Goal: Task Accomplishment & Management: Manage account settings

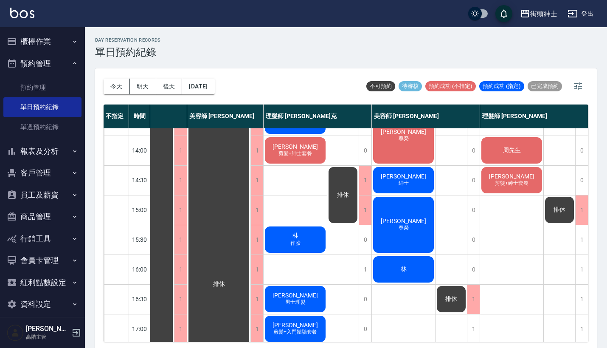
scroll to position [171, 44]
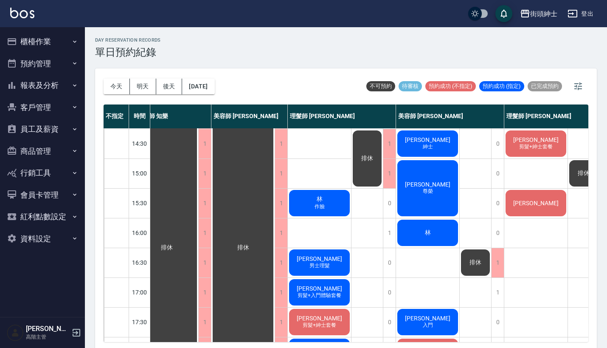
scroll to position [208, 16]
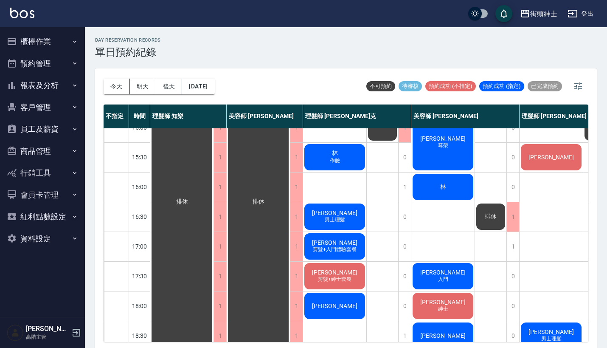
scroll to position [253, 0]
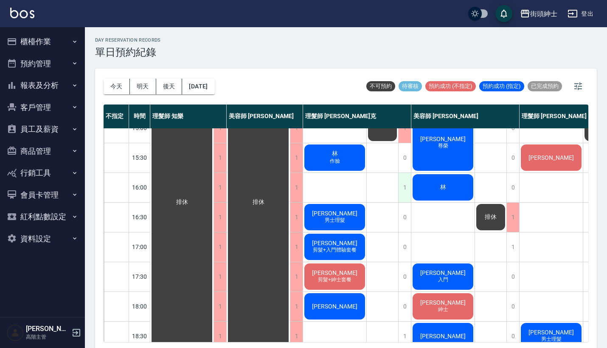
click at [406, 186] on div "1" at bounding box center [404, 187] width 13 height 29
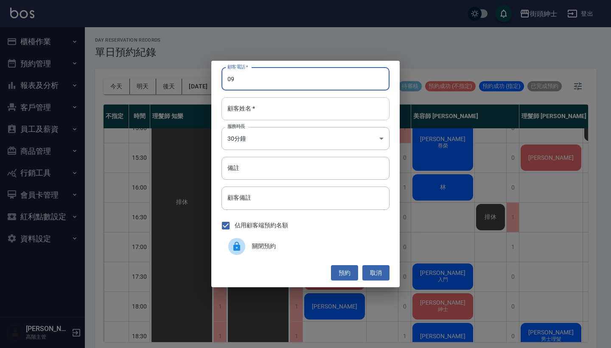
type input "0"
type input "0911845409"
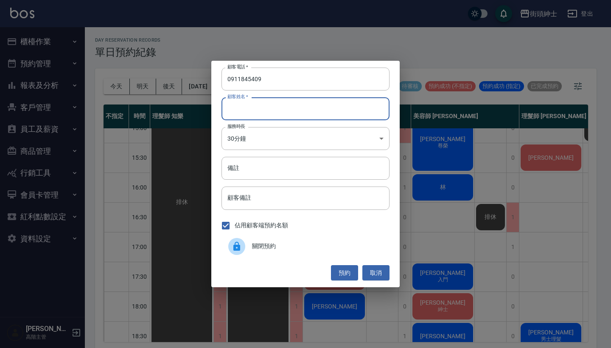
type input "ㄋ"
type input "sunny"
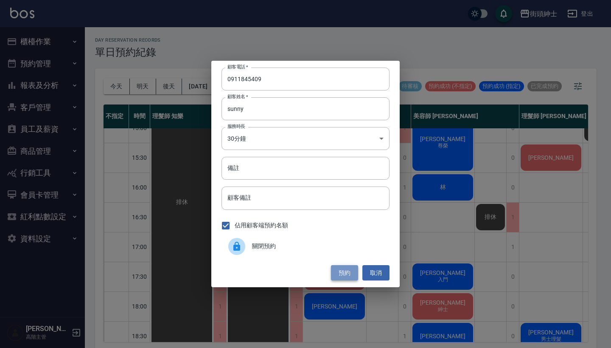
click at [342, 273] on button "預約" at bounding box center [344, 273] width 27 height 16
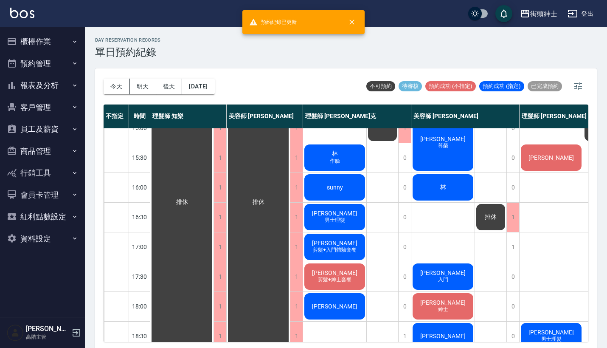
click at [341, 191] on div "sunny" at bounding box center [334, 187] width 63 height 29
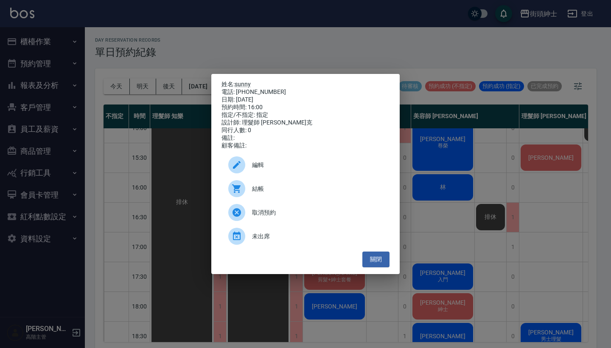
click at [282, 166] on span "編輯" at bounding box center [317, 165] width 131 height 9
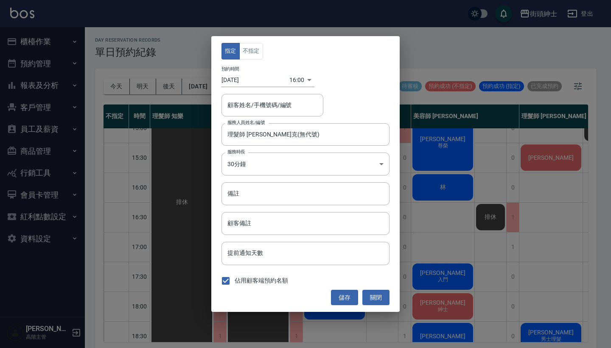
type input "理髮師 Vic 維克(無代號)"
type input "sunny/0911845409"
click at [253, 48] on button "不指定" at bounding box center [251, 51] width 24 height 17
click at [340, 296] on button "儲存" at bounding box center [344, 298] width 27 height 16
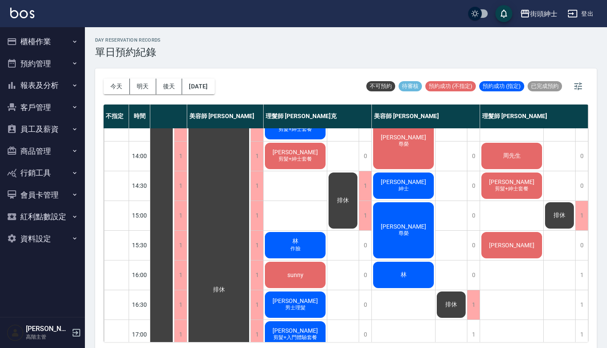
scroll to position [161, 44]
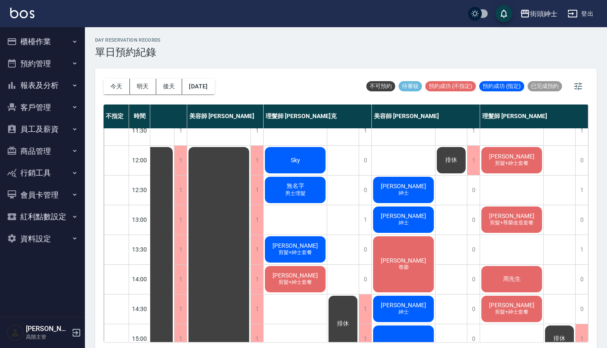
scroll to position [42, 44]
click at [416, 178] on div "簡少麒 紳士" at bounding box center [403, 189] width 63 height 29
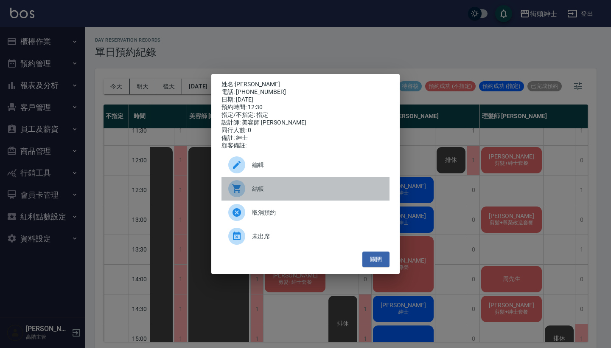
click at [334, 189] on span "結帳" at bounding box center [317, 188] width 131 height 9
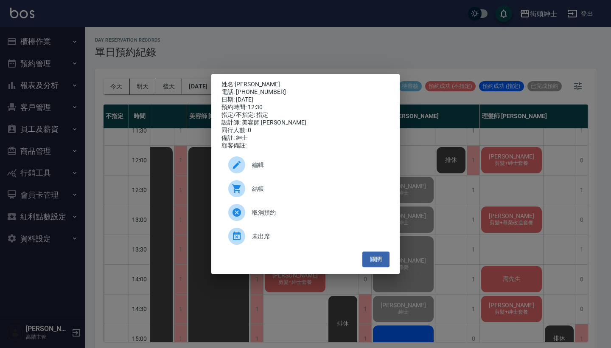
click at [148, 69] on div "姓名: 簡少麒 電話: 0930076733 日期: 2025/10/13 預約時間: 12:30 指定/不指定: 指定 設計師: 美容師 小戴 同行人數: …" at bounding box center [305, 174] width 611 height 348
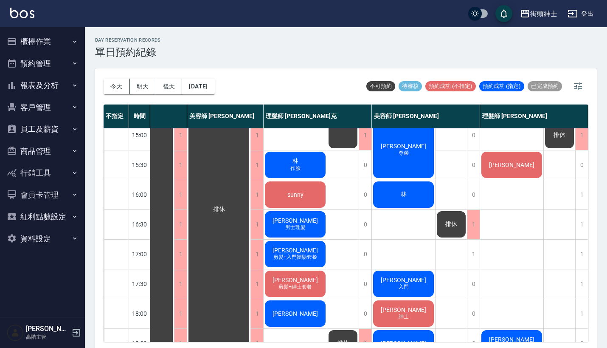
scroll to position [248, 39]
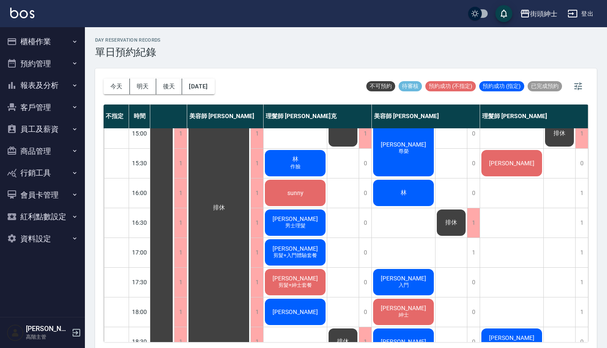
click at [408, 189] on div "林" at bounding box center [403, 192] width 63 height 29
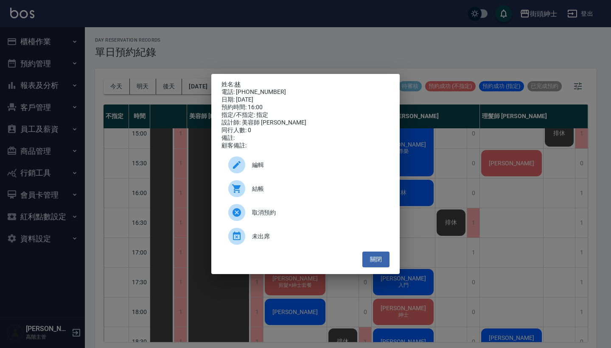
click at [239, 83] on link "林" at bounding box center [238, 84] width 6 height 7
click at [207, 44] on div "姓名: 林 電話: 0910287517 日期: 2025/10/13 預約時間: 16:00 指定/不指定: 指定 設計師: 美容師 小戴 同行人數: 0 …" at bounding box center [305, 174] width 611 height 348
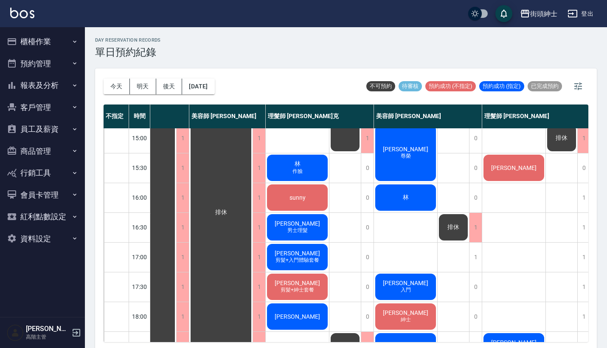
scroll to position [242, 37]
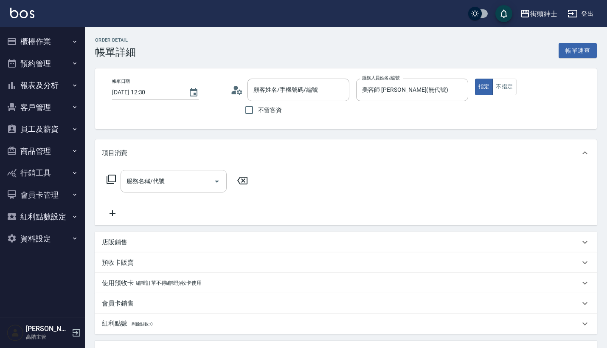
type input "[PERSON_NAME]/0930076733/null"
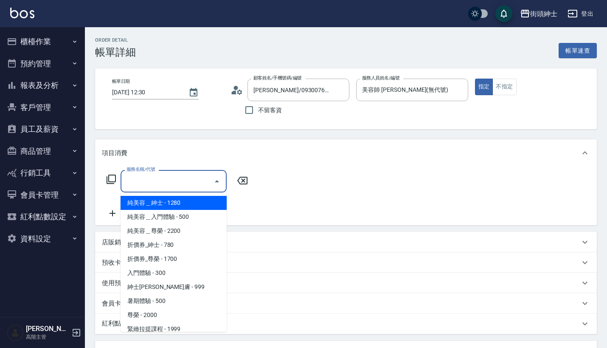
click at [183, 185] on input "服務名稱/代號" at bounding box center [167, 181] width 86 height 15
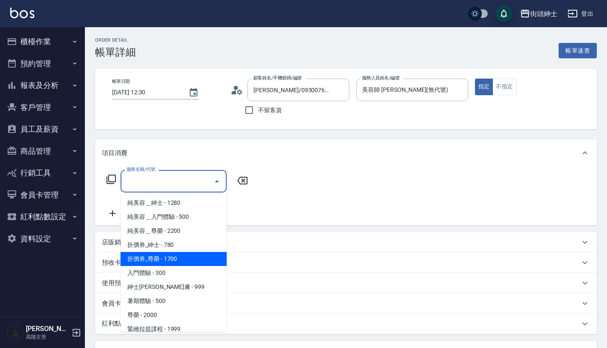
scroll to position [40, 0]
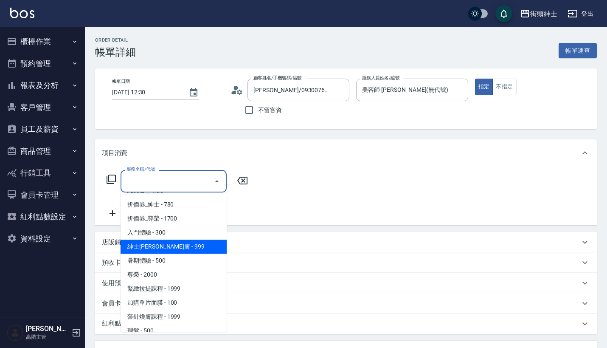
click at [184, 248] on span "紳士[PERSON_NAME]膚 - 999" at bounding box center [174, 246] width 106 height 14
type input "紳士[PERSON_NAME]膚"
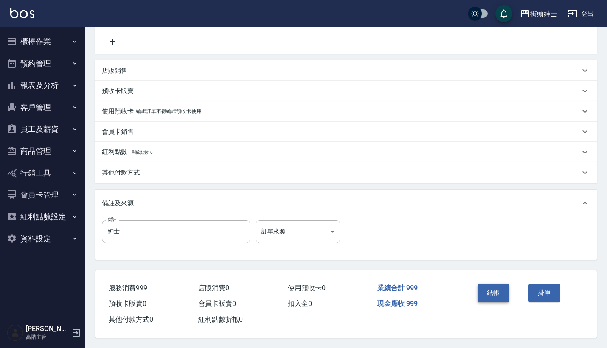
click at [496, 291] on button "結帳" at bounding box center [494, 293] width 32 height 18
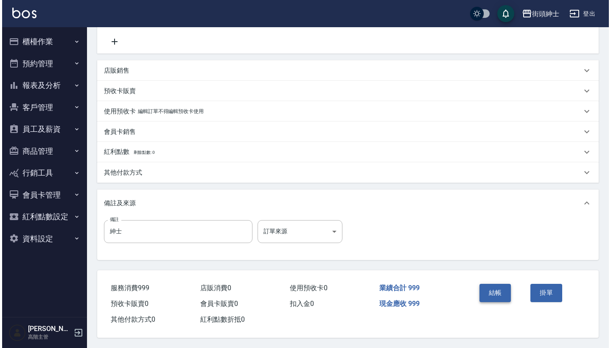
scroll to position [176, 0]
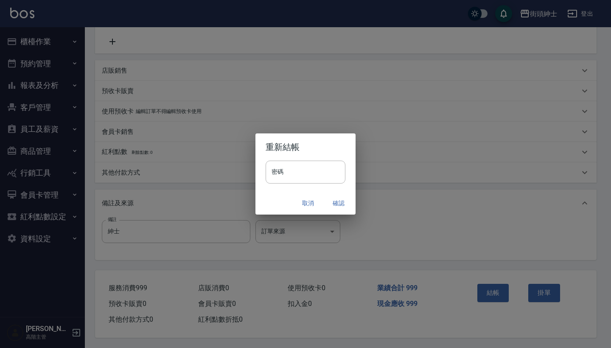
click at [345, 202] on button "確認" at bounding box center [338, 203] width 27 height 16
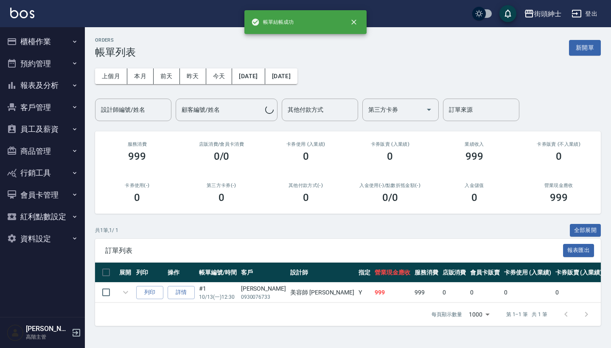
click at [71, 65] on icon "button" at bounding box center [74, 63] width 7 height 7
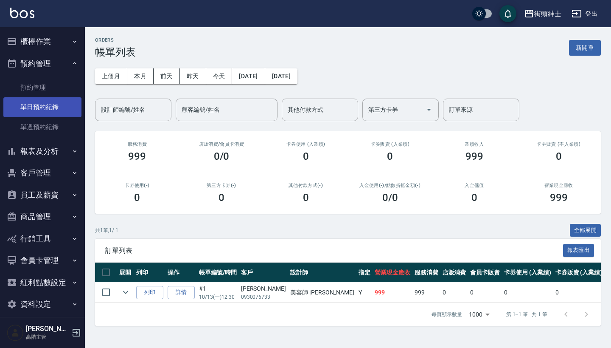
click at [64, 106] on link "單日預約紀錄" at bounding box center [42, 107] width 78 height 20
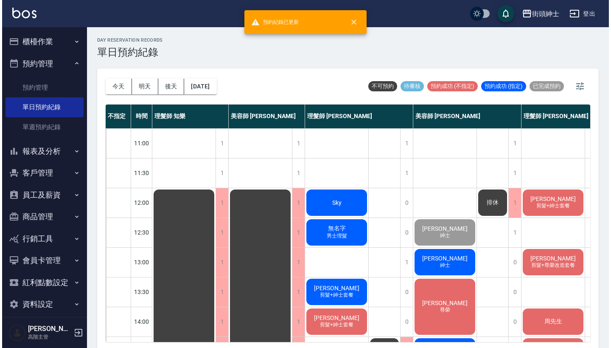
scroll to position [44, 0]
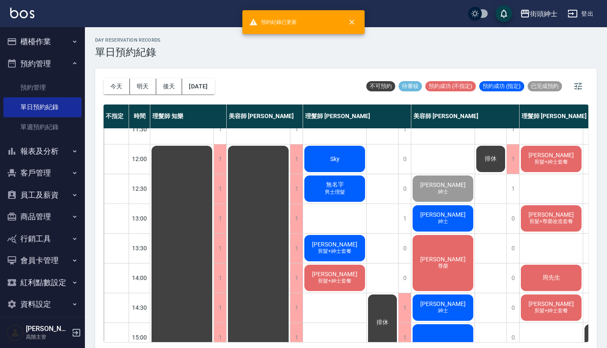
click at [435, 216] on span "[PERSON_NAME]" at bounding box center [443, 214] width 49 height 7
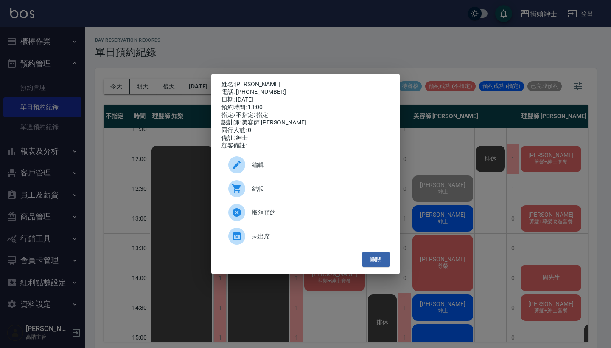
click at [304, 186] on div "結帳" at bounding box center [306, 189] width 168 height 24
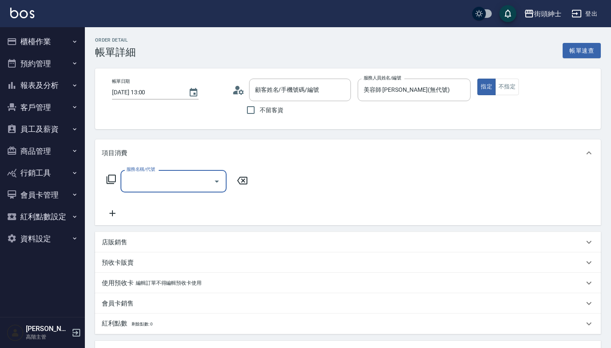
type input "孫大鈞/0909092328/null"
click at [177, 178] on input "服務名稱/代號" at bounding box center [167, 181] width 86 height 15
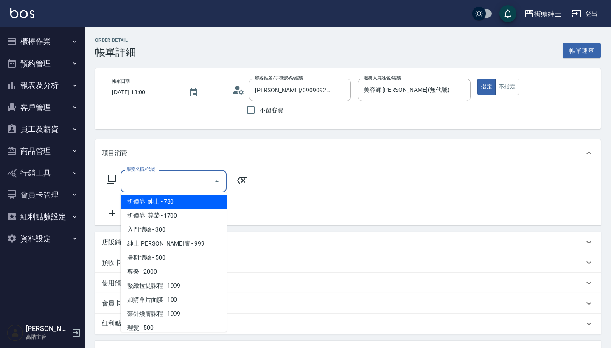
scroll to position [44, 0]
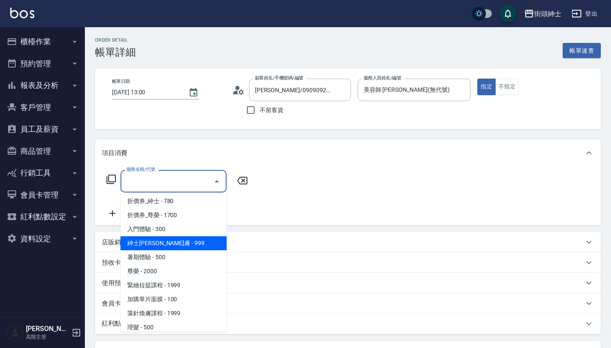
click at [176, 238] on span "紳士[PERSON_NAME]膚 - 999" at bounding box center [174, 243] width 106 height 14
type input "紳士[PERSON_NAME]膚"
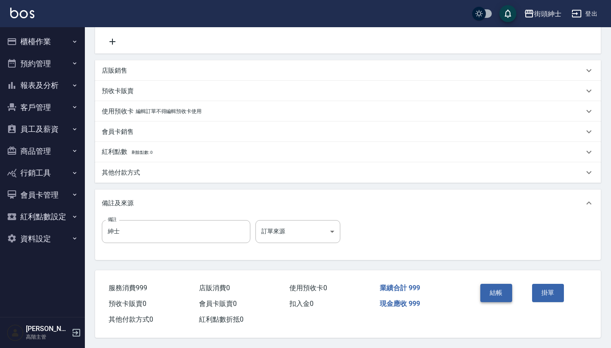
scroll to position [176, 0]
click at [499, 288] on button "結帳" at bounding box center [497, 293] width 32 height 18
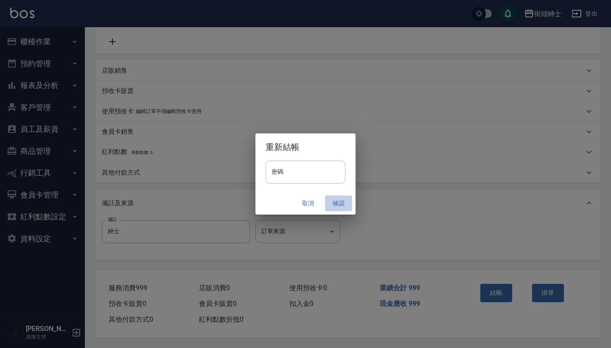
click at [342, 205] on button "確認" at bounding box center [338, 203] width 27 height 16
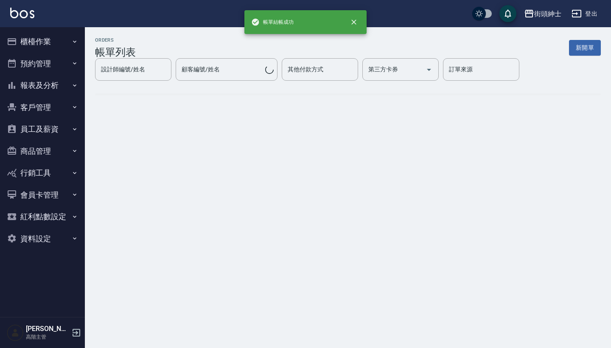
click at [56, 60] on button "預約管理" at bounding box center [42, 64] width 78 height 22
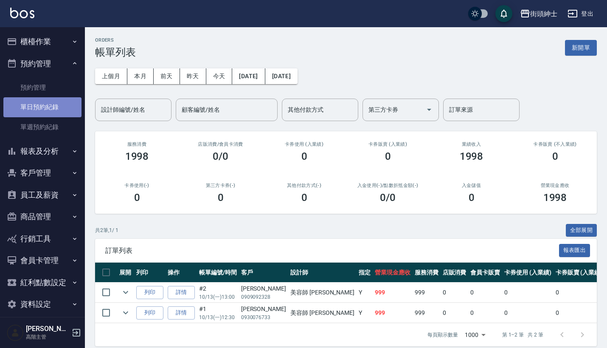
click at [51, 101] on link "單日預約紀錄" at bounding box center [42, 107] width 78 height 20
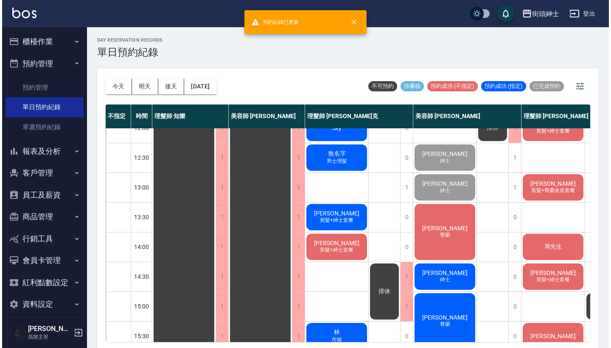
scroll to position [75, 0]
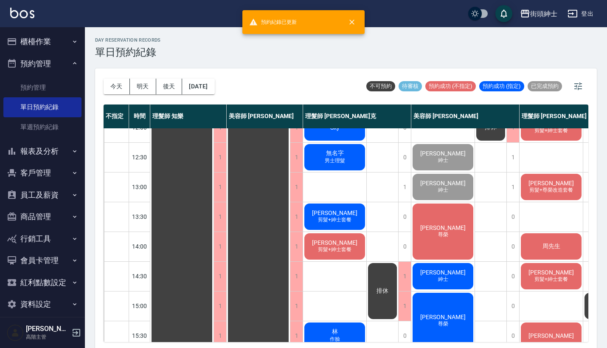
click at [462, 247] on div "鍾汎鈞 尊榮" at bounding box center [442, 231] width 63 height 59
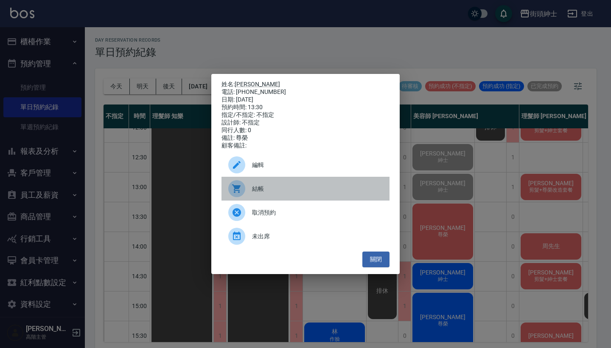
click at [304, 193] on span "結帳" at bounding box center [317, 188] width 131 height 9
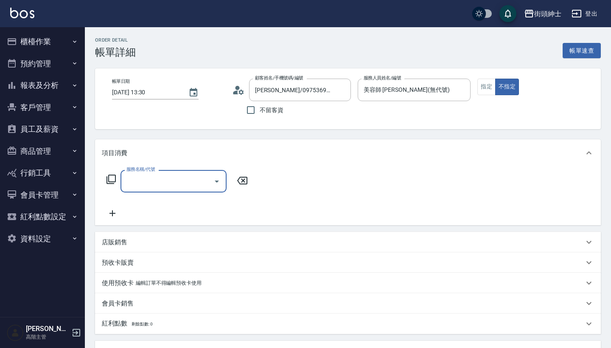
click at [193, 179] on input "服務名稱/代號" at bounding box center [167, 181] width 86 height 15
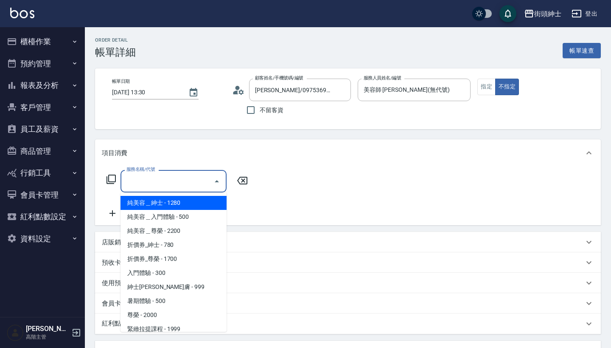
scroll to position [35, 0]
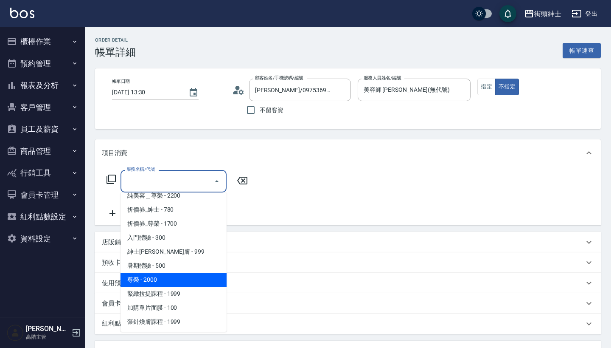
click at [179, 277] on span "尊榮 - 2000" at bounding box center [174, 280] width 106 height 14
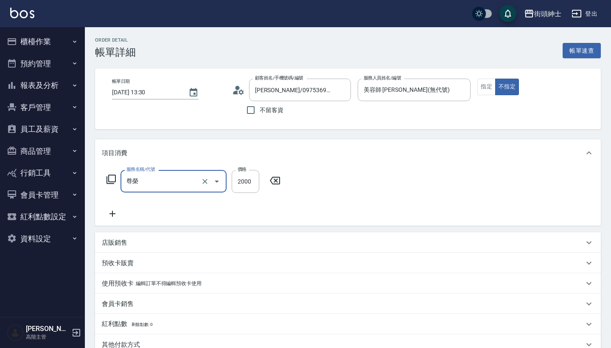
type input "尊榮"
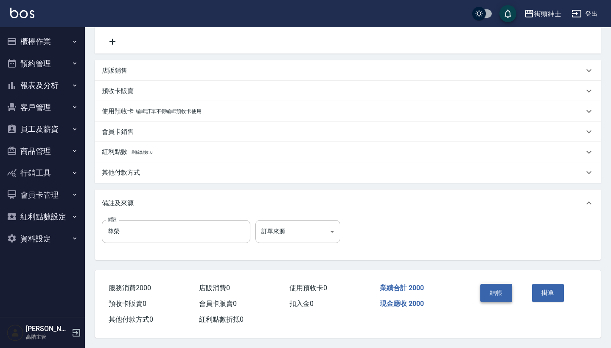
scroll to position [176, 0]
click at [492, 289] on button "結帳" at bounding box center [497, 293] width 32 height 18
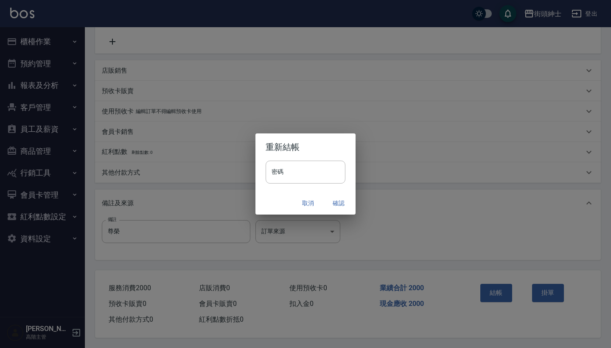
click at [338, 197] on button "確認" at bounding box center [338, 203] width 27 height 16
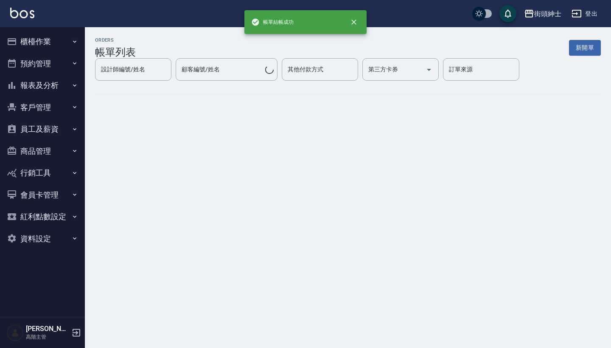
click at [72, 63] on icon "button" at bounding box center [74, 63] width 7 height 7
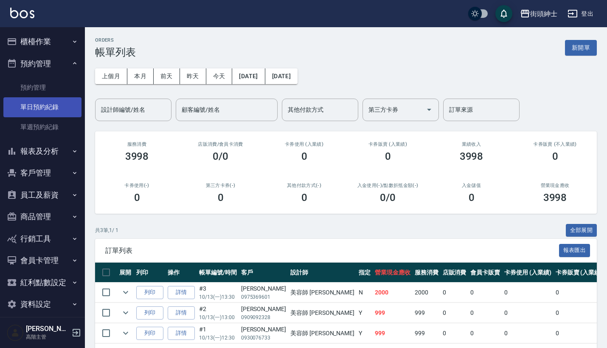
click at [70, 104] on link "單日預約紀錄" at bounding box center [42, 107] width 78 height 20
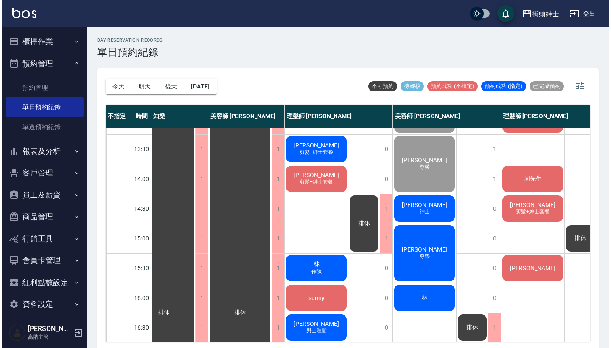
scroll to position [143, 20]
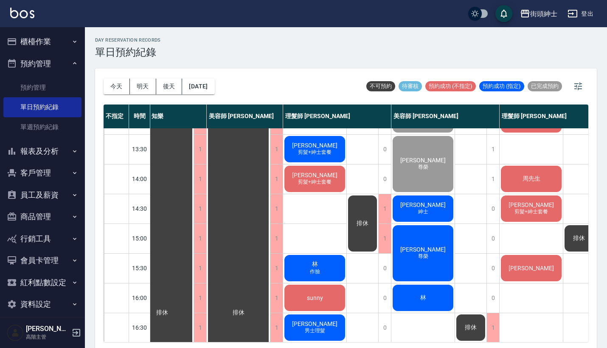
click at [422, 212] on span "紳士" at bounding box center [424, 211] width 14 height 7
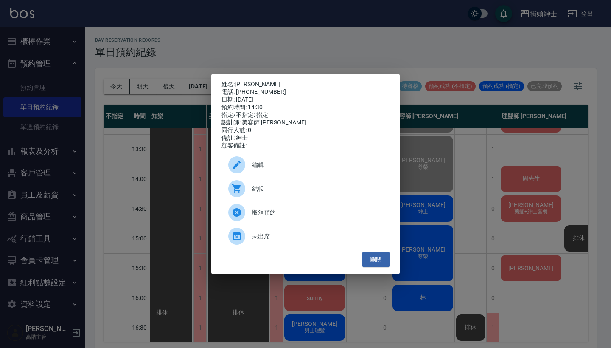
click at [300, 200] on div "結帳" at bounding box center [306, 189] width 168 height 24
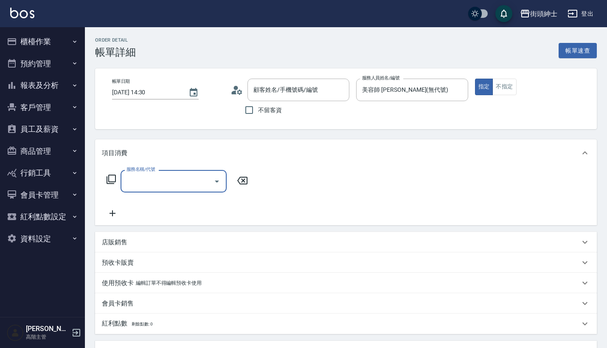
type input "[PERSON_NAME]/0983515135/null"
click at [204, 169] on div "服務名稱/代號 服務名稱/代號" at bounding box center [346, 195] width 502 height 59
click at [202, 172] on div "服務名稱/代號" at bounding box center [174, 181] width 106 height 23
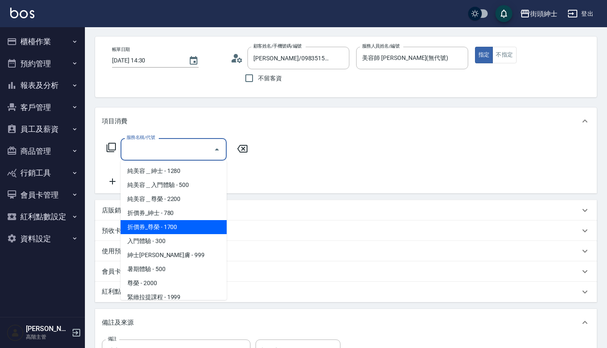
scroll to position [32, 0]
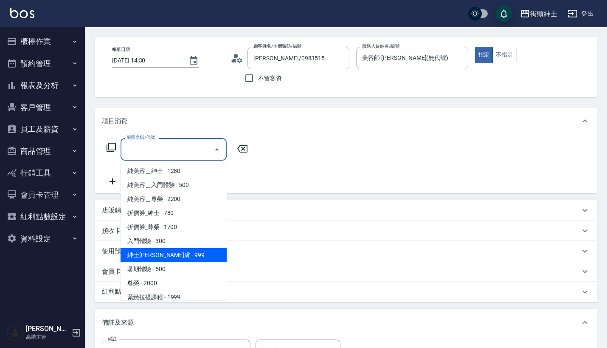
click at [180, 256] on span "紳士[PERSON_NAME]膚 - 999" at bounding box center [174, 255] width 106 height 14
type input "紳士[PERSON_NAME]膚"
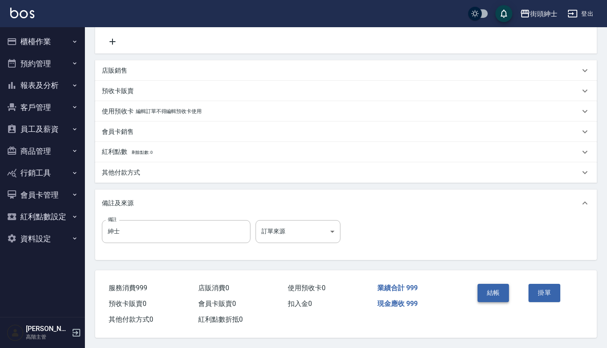
click at [483, 287] on button "結帳" at bounding box center [494, 293] width 32 height 18
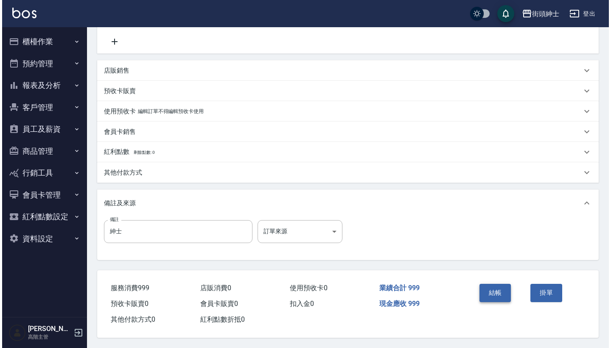
scroll to position [176, 0]
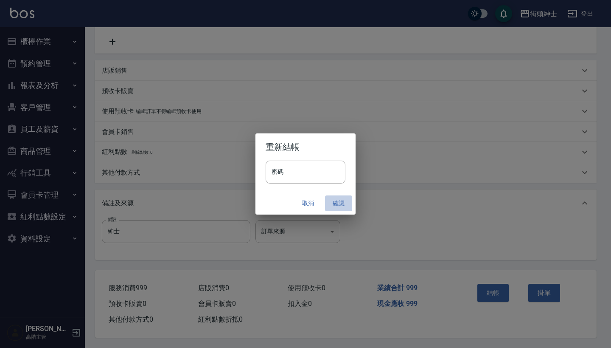
click at [339, 203] on button "確認" at bounding box center [338, 203] width 27 height 16
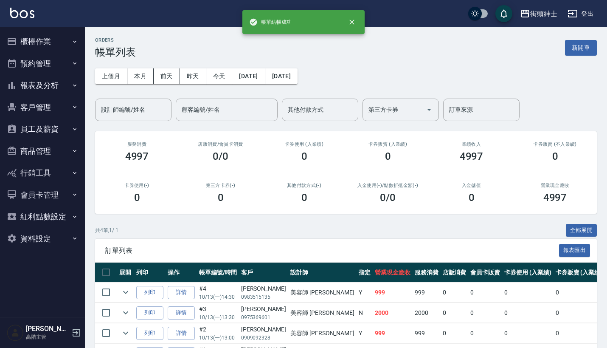
click at [70, 63] on button "預約管理" at bounding box center [42, 64] width 78 height 22
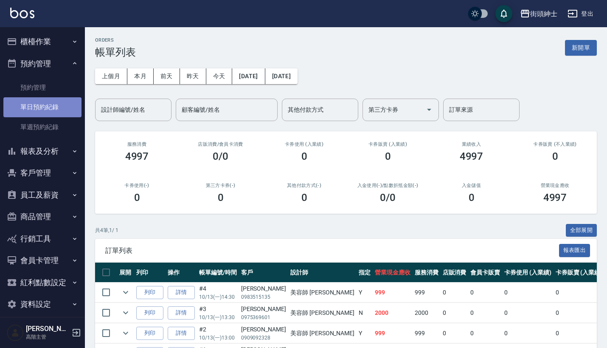
click at [65, 101] on link "單日預約紀錄" at bounding box center [42, 107] width 78 height 20
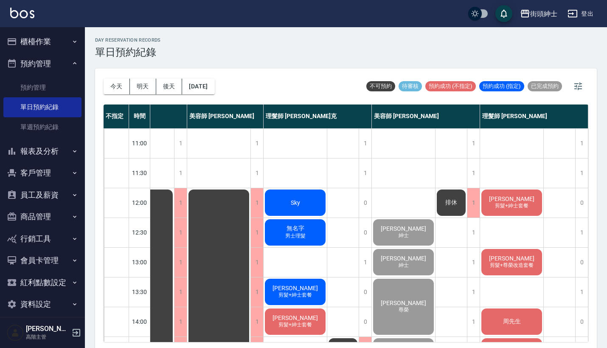
scroll to position [0, 44]
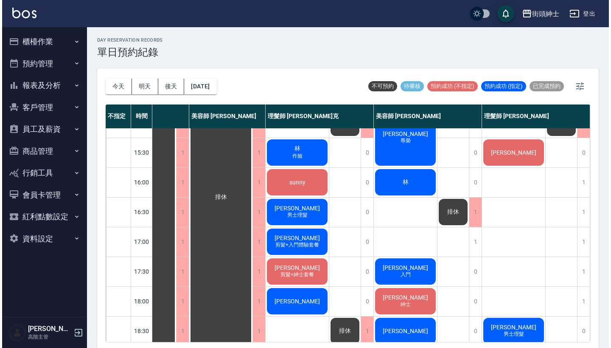
scroll to position [235, 44]
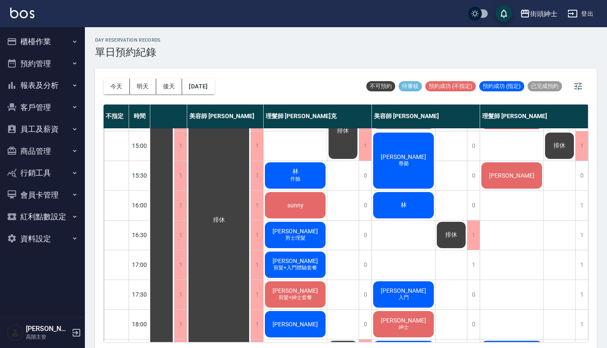
click at [306, 178] on div "林 作臉" at bounding box center [295, 175] width 63 height 29
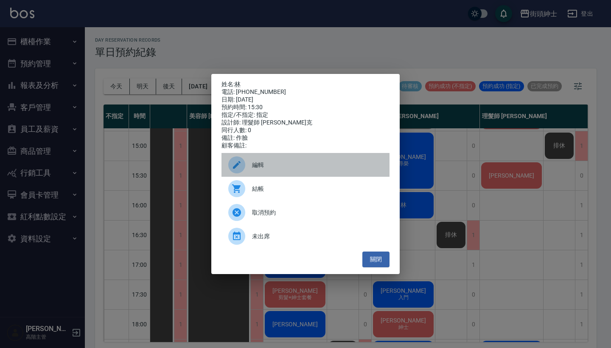
click at [295, 166] on span "編輯" at bounding box center [317, 165] width 131 height 9
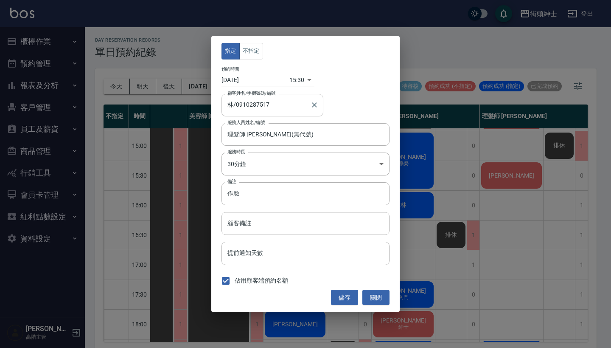
type input "林/0910287517"
type input "理髮師 Vic 維克(無代號)"
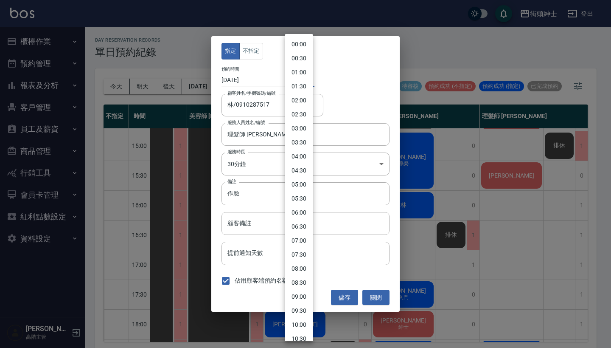
drag, startPoint x: 295, startPoint y: 82, endPoint x: 296, endPoint y: 87, distance: 5.2
click at [295, 82] on body "街頭紳士 登出 櫃檯作業 打帳單 帳單列表 掛單列表 座位開單 營業儀表板 現金收支登錄 高階收支登錄 材料自購登錄 每日結帳 排班表 現場電腦打卡 掃碼打卡…" at bounding box center [305, 175] width 611 height 350
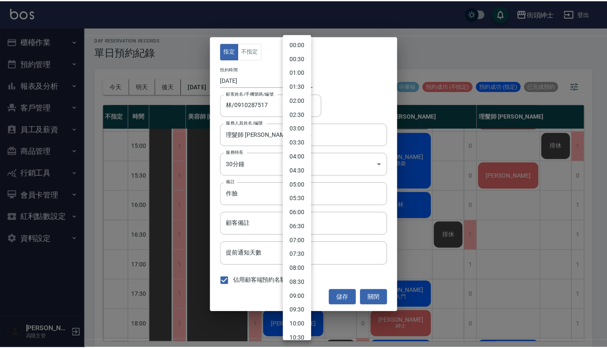
scroll to position [292, 0]
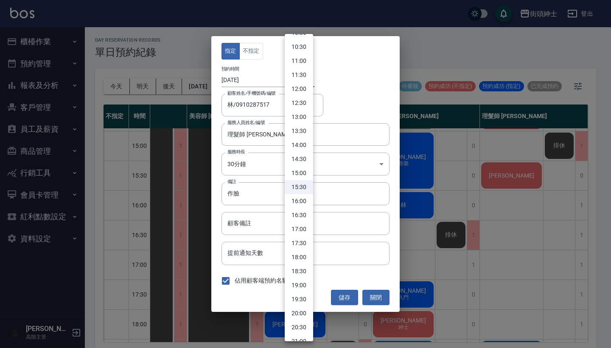
click at [297, 212] on li "16:30" at bounding box center [299, 215] width 28 height 14
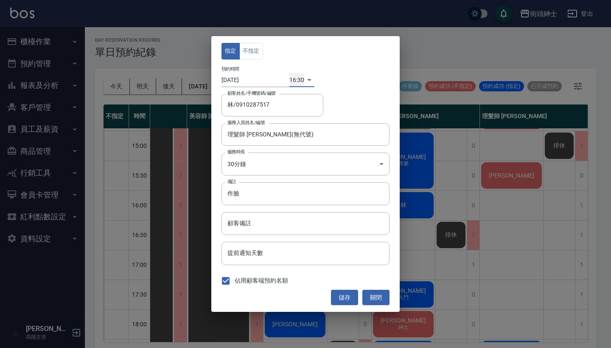
type input "1760344200000"
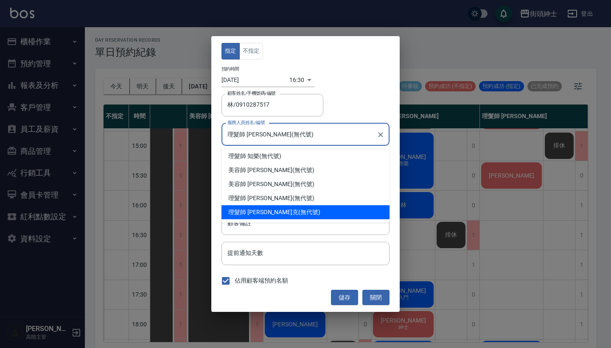
click at [296, 134] on input "理髮師 Vic 維克(無代號)" at bounding box center [299, 134] width 148 height 15
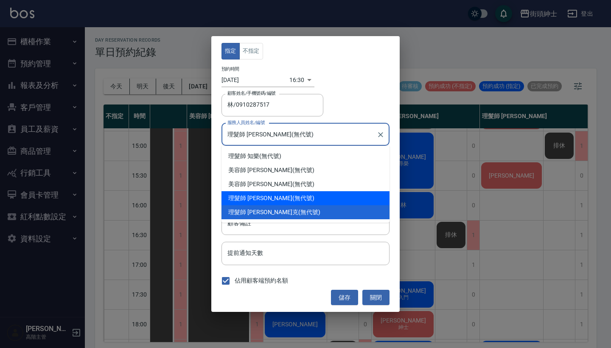
click at [277, 196] on div "理髮師 eric (無代號)" at bounding box center [306, 198] width 168 height 14
type input "理髮師 eric(無代號)"
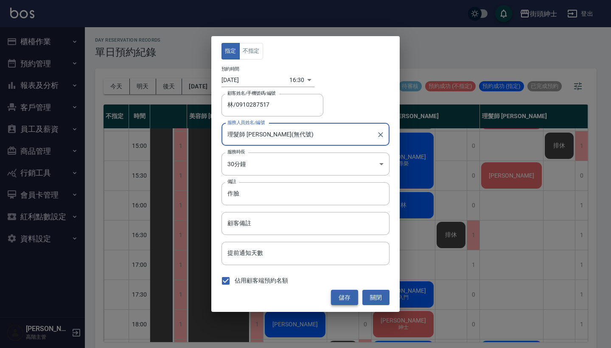
click at [338, 295] on button "儲存" at bounding box center [344, 298] width 27 height 16
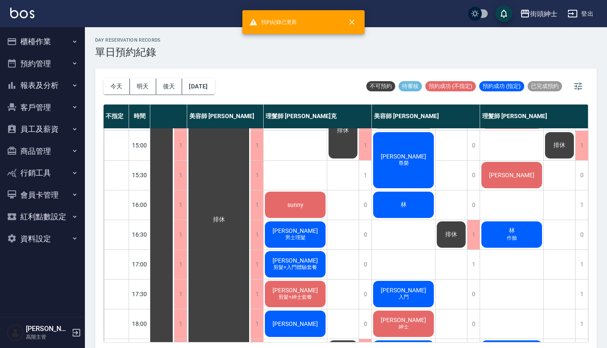
scroll to position [238, 44]
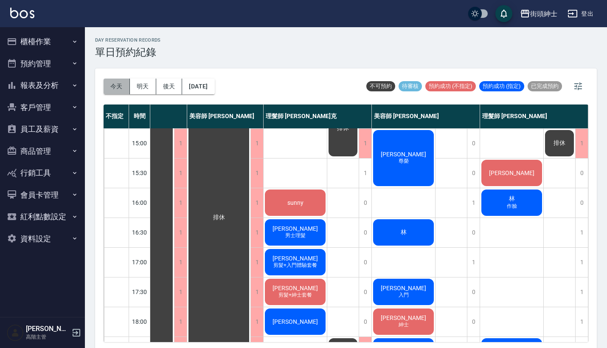
click at [127, 83] on button "今天" at bounding box center [117, 87] width 26 height 16
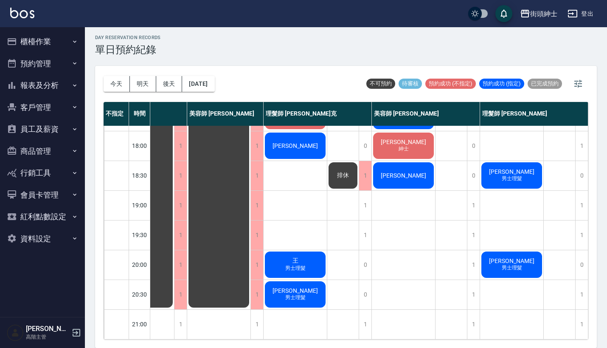
scroll to position [2, 0]
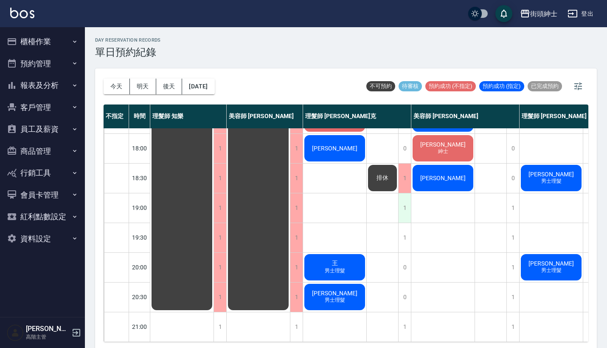
scroll to position [418, 0]
click at [408, 201] on div "1" at bounding box center [404, 207] width 13 height 29
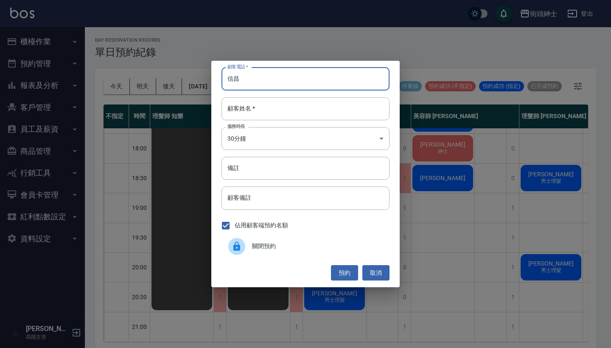
drag, startPoint x: 251, startPoint y: 78, endPoint x: 225, endPoint y: 78, distance: 26.3
click at [225, 78] on input "信昌" at bounding box center [306, 79] width 168 height 23
type input "信昌"
paste input "信昌"
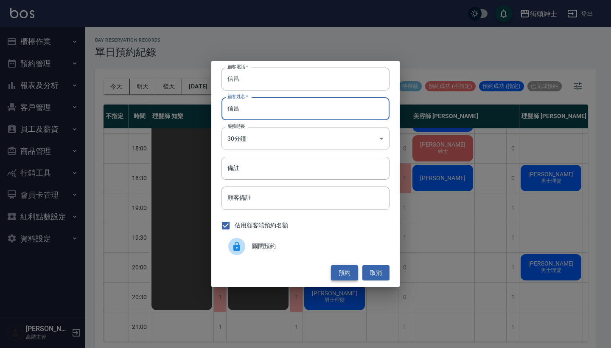
type input "信昌"
click at [334, 278] on button "預約" at bounding box center [344, 273] width 27 height 16
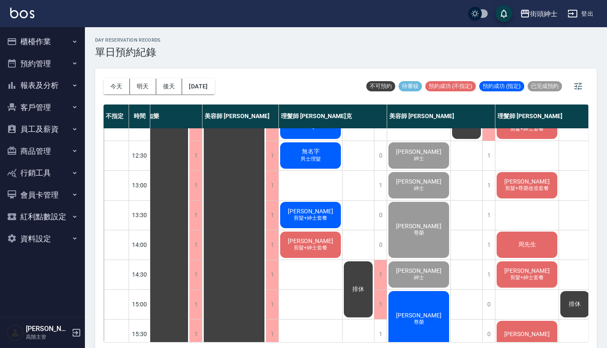
scroll to position [79, 24]
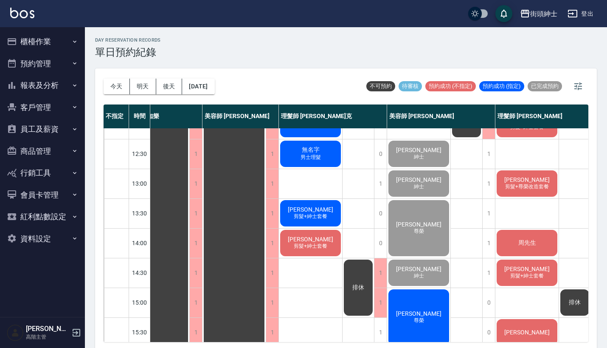
click at [417, 276] on span "紳士" at bounding box center [419, 275] width 14 height 7
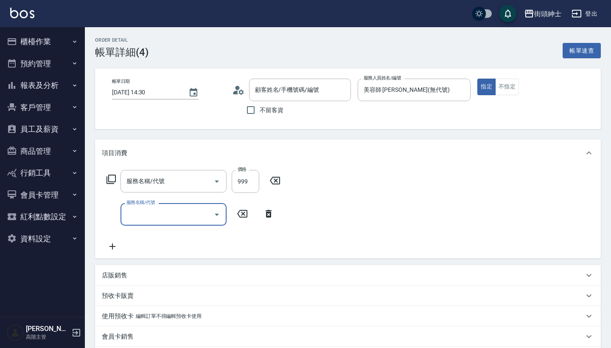
type input "紳士[PERSON_NAME]膚"
type input "[PERSON_NAME]/0983515135/null"
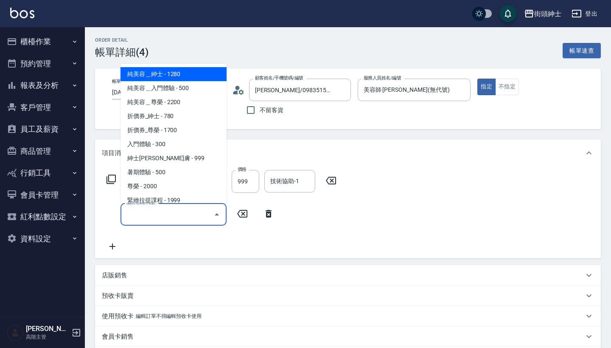
click at [153, 212] on input "服務名稱/代號" at bounding box center [167, 214] width 86 height 15
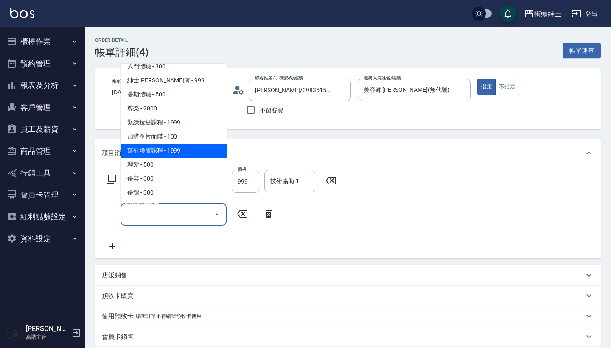
scroll to position [78, 0]
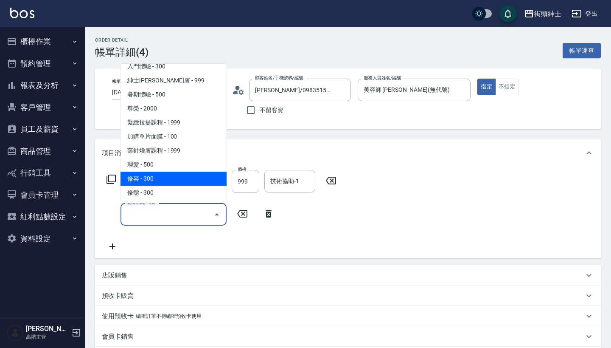
click at [181, 176] on span "修容 - 300" at bounding box center [174, 179] width 106 height 14
type input "修容(A03)"
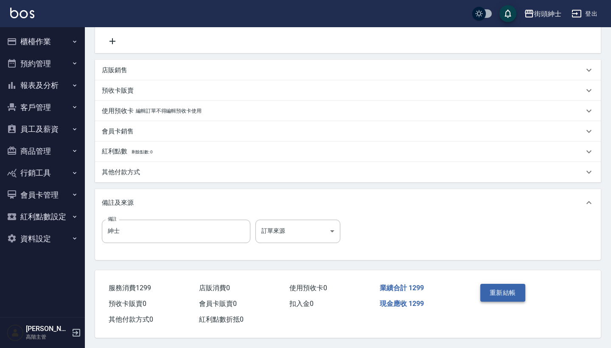
scroll to position [209, 0]
click at [494, 290] on button "重新結帳" at bounding box center [503, 293] width 45 height 18
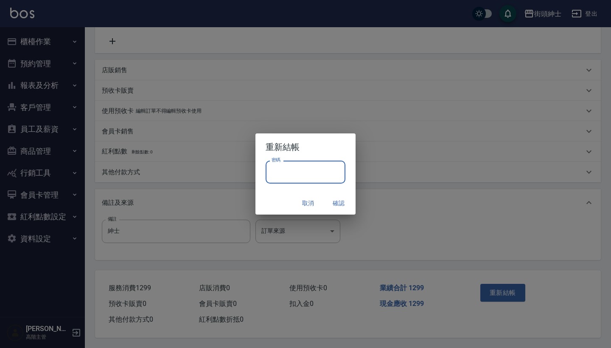
click at [307, 171] on input "密碼" at bounding box center [306, 172] width 80 height 23
type input "********"
click at [335, 199] on button "確認" at bounding box center [338, 203] width 27 height 16
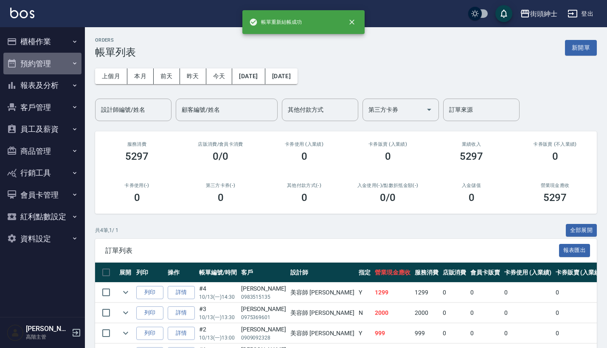
click at [32, 68] on button "預約管理" at bounding box center [42, 64] width 78 height 22
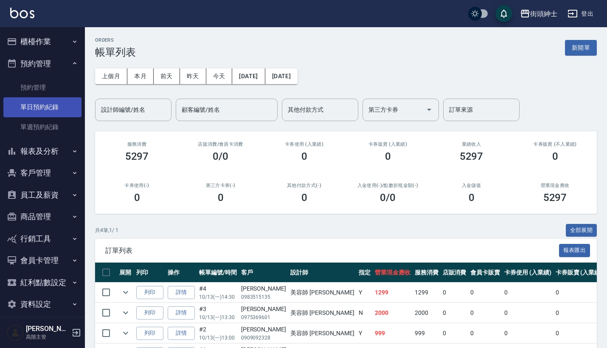
click at [43, 110] on link "單日預約紀錄" at bounding box center [42, 107] width 78 height 20
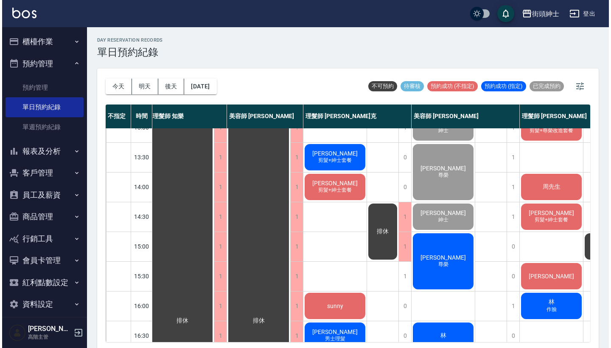
scroll to position [220, 2]
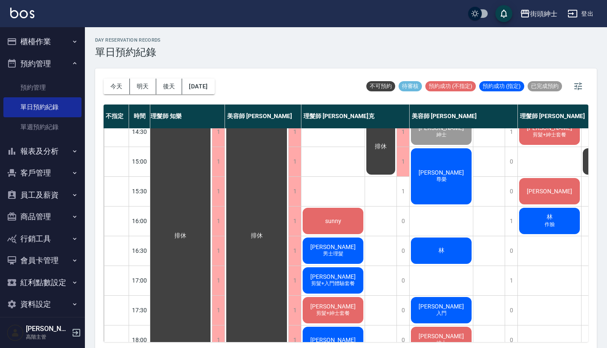
click at [445, 177] on span "尊榮" at bounding box center [442, 179] width 14 height 7
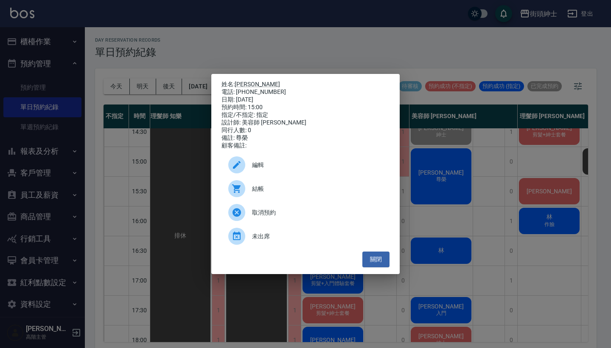
click at [321, 200] on div "結帳" at bounding box center [306, 189] width 168 height 24
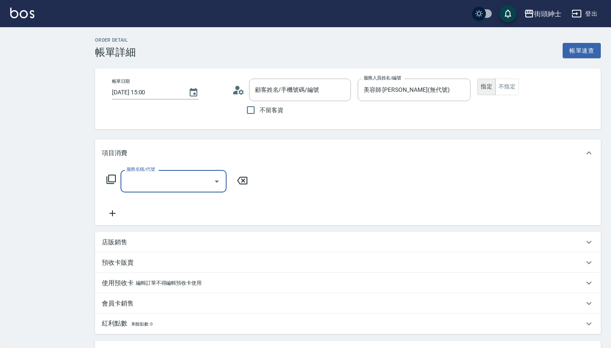
type input "[PERSON_NAME]/0911969807/null"
click at [146, 175] on input "服務名稱/代號" at bounding box center [167, 181] width 86 height 15
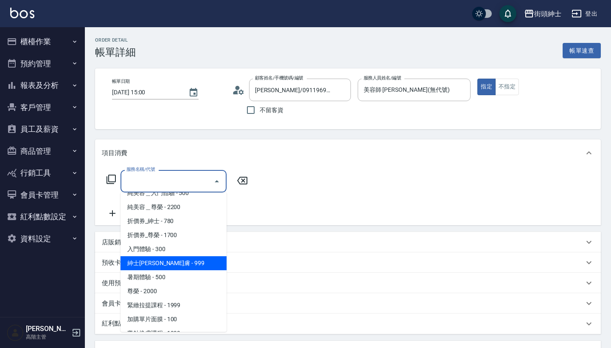
scroll to position [32, 0]
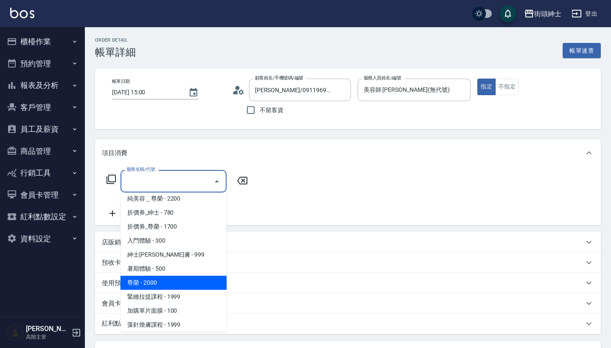
click at [186, 282] on span "尊榮 - 2000" at bounding box center [174, 283] width 106 height 14
type input "尊榮"
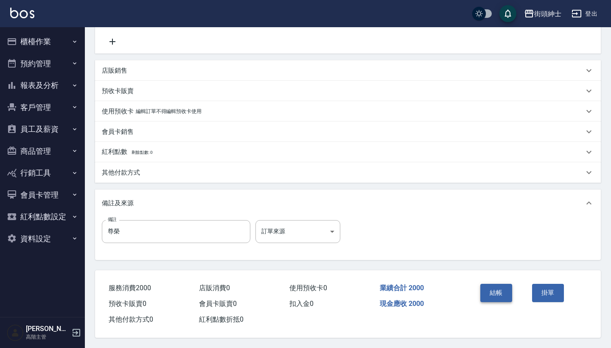
click at [502, 292] on button "結帳" at bounding box center [497, 293] width 32 height 18
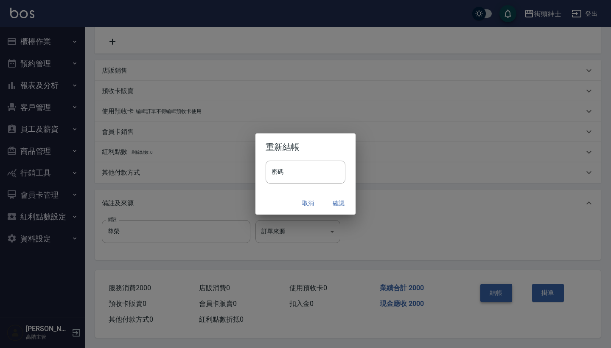
scroll to position [176, 0]
click at [343, 206] on button "確認" at bounding box center [338, 203] width 27 height 16
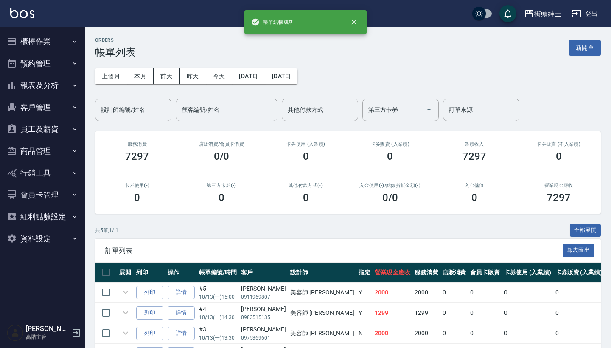
click at [63, 62] on button "預約管理" at bounding box center [42, 64] width 78 height 22
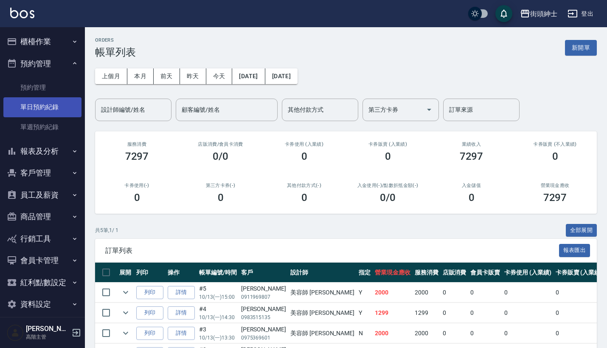
click at [53, 112] on link "單日預約紀錄" at bounding box center [42, 107] width 78 height 20
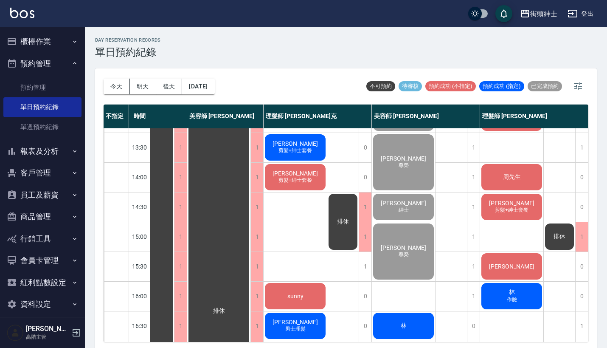
click at [71, 61] on icon "button" at bounding box center [74, 63] width 7 height 7
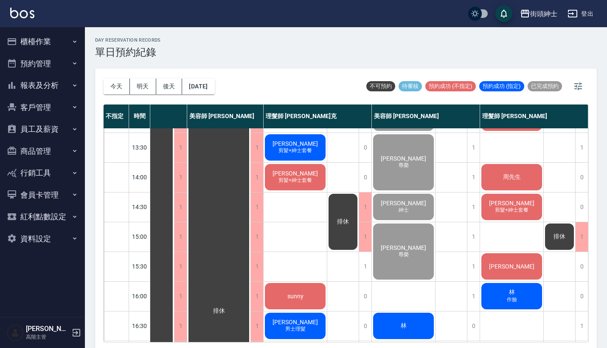
click at [62, 84] on button "報表及分析" at bounding box center [42, 85] width 78 height 22
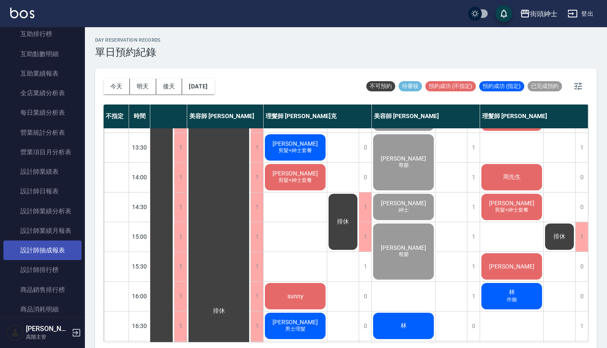
click at [60, 245] on link "設計師抽成報表" at bounding box center [42, 250] width 78 height 20
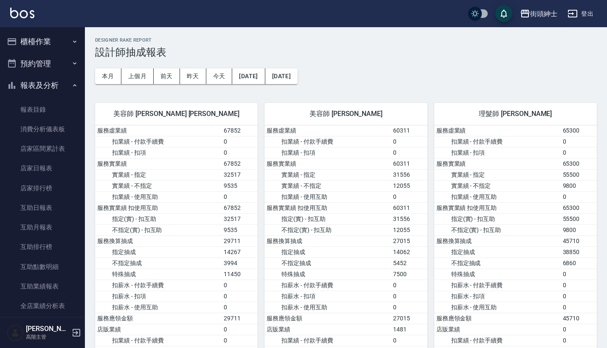
click at [56, 54] on button "預約管理" at bounding box center [42, 64] width 78 height 22
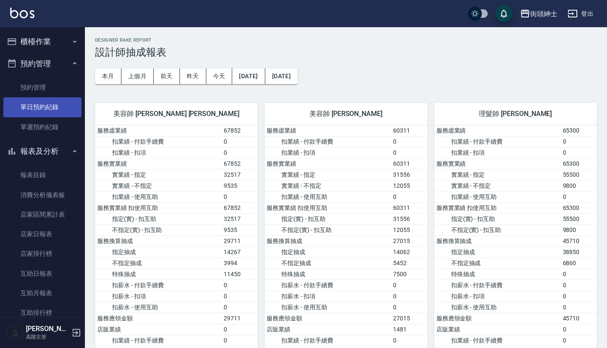
click at [50, 113] on link "單日預約紀錄" at bounding box center [42, 107] width 78 height 20
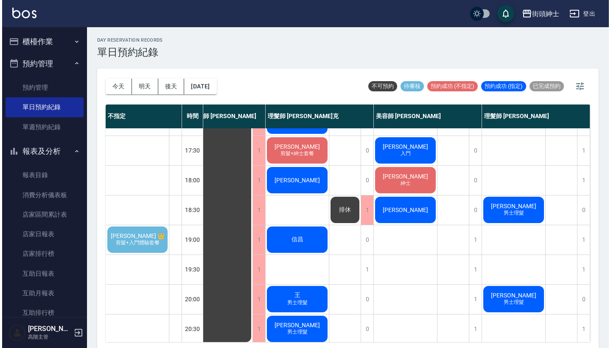
scroll to position [379, 95]
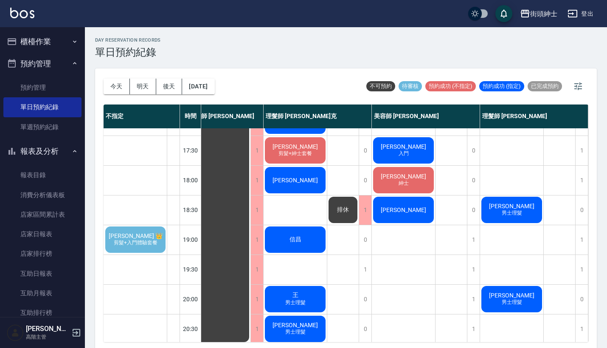
click at [150, 233] on span "[PERSON_NAME] 👑" at bounding box center [135, 235] width 57 height 7
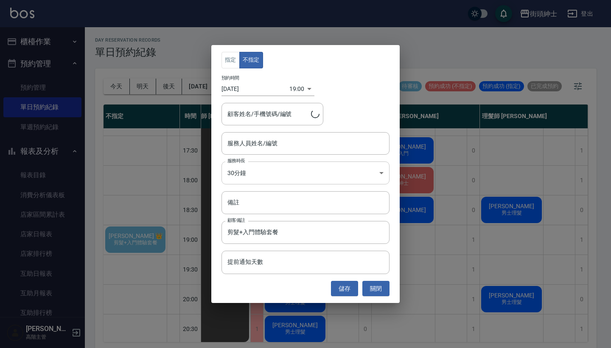
type input "James 👑/0902488668"
click at [266, 142] on input "服務人員姓名/編號" at bounding box center [305, 143] width 161 height 15
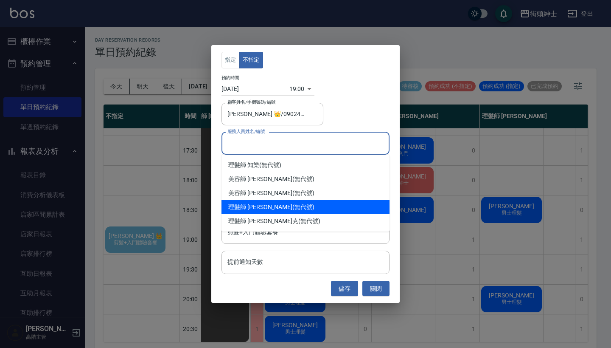
click at [267, 209] on div "理髮師 eric (無代號)" at bounding box center [306, 207] width 168 height 14
type input "理髮師 eric(無代號)"
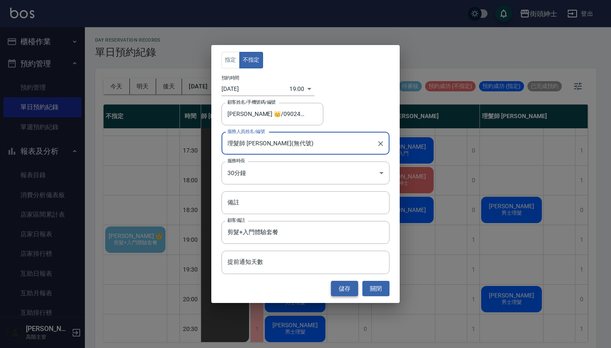
click at [345, 285] on button "儲存" at bounding box center [344, 289] width 27 height 16
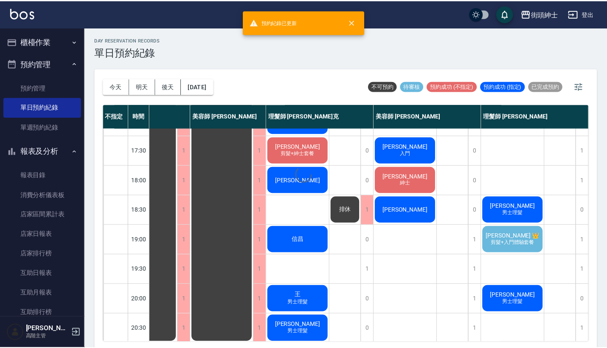
scroll to position [379, 39]
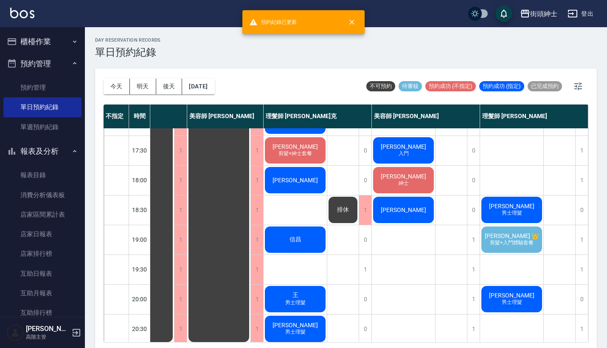
click at [504, 239] on span "[PERSON_NAME] 👑" at bounding box center [511, 235] width 57 height 7
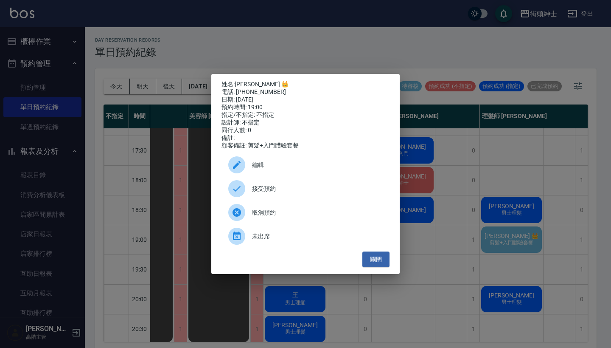
click at [310, 193] on span "接受預約" at bounding box center [317, 188] width 131 height 9
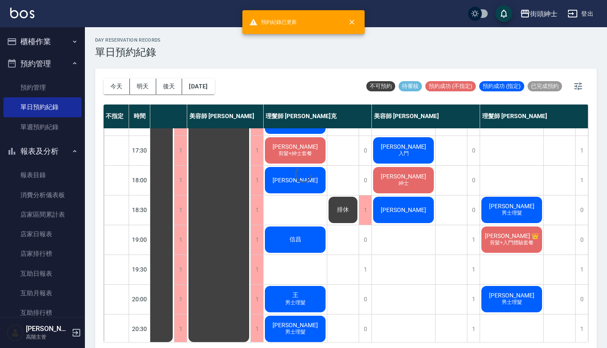
click at [504, 237] on span "[PERSON_NAME] 👑" at bounding box center [511, 235] width 57 height 7
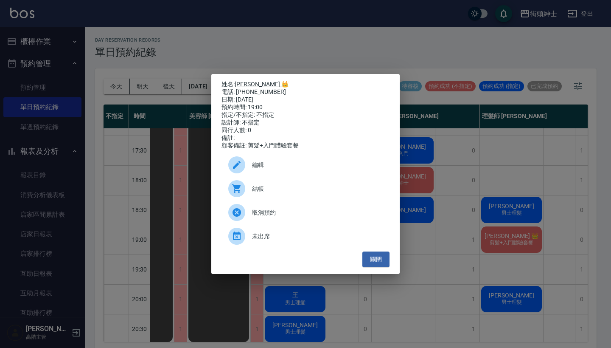
drag, startPoint x: 276, startPoint y: 91, endPoint x: 237, endPoint y: 84, distance: 39.7
click at [237, 84] on div "姓名: James 👑 電話: 0902488668 日期: 2025/10/13 預約時間: 19:00 指定/不指定: 不指定 設計師: 不指定 同行人數…" at bounding box center [306, 115] width 168 height 69
copy div "姓名: James 👑 電話: 0902488668"
click at [321, 90] on div "電話: 0902488668" at bounding box center [306, 92] width 168 height 8
click at [341, 54] on div "姓名: James 👑 電話: 0902488668 日期: 2025/10/13 預約時間: 19:00 指定/不指定: 不指定 設計師: 不指定 同行人數…" at bounding box center [305, 174] width 611 height 348
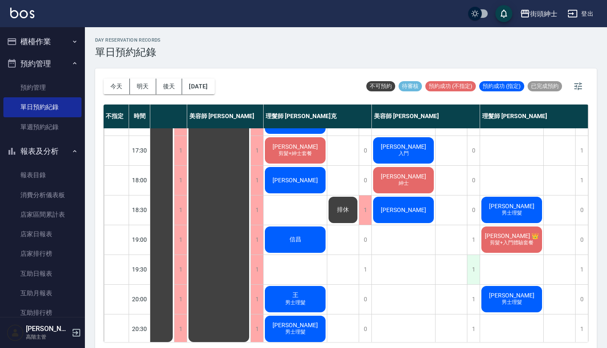
click at [473, 269] on div "1" at bounding box center [473, 269] width 13 height 29
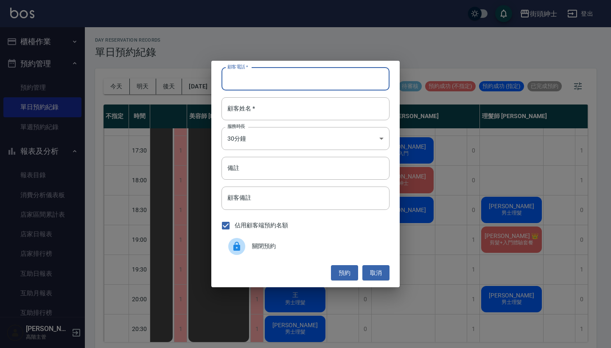
paste input "James 👑 電話: 0902488668"
type input "James 👑 電話: 0902488668"
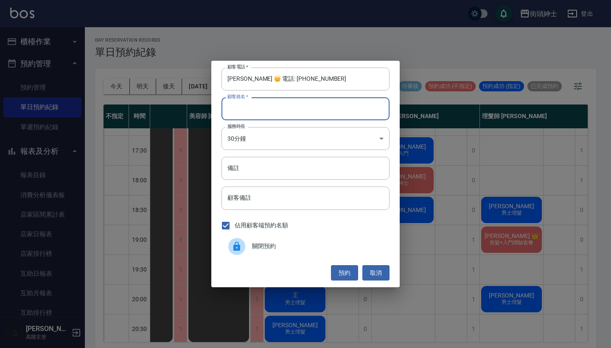
paste input "James 👑 電話: 0902488668"
type input "James 👑 電話: 0902488668"
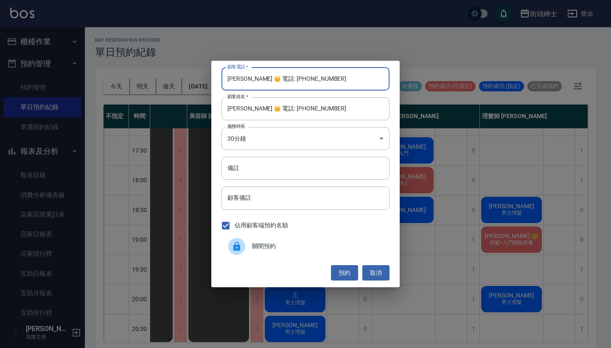
drag, startPoint x: 271, startPoint y: 81, endPoint x: 199, endPoint y: 47, distance: 80.3
click at [201, 47] on div "顧客電話   * James 👑 電話: 0902488668 顧客電話   * 顧客姓名   * James 👑 電話: 0902488668 顧客姓名  …" at bounding box center [305, 174] width 611 height 348
type input "0902488668"
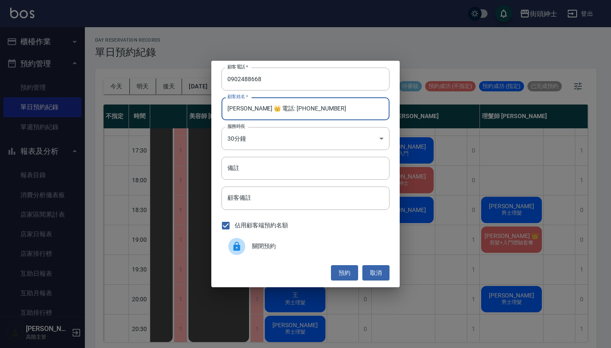
drag, startPoint x: 245, startPoint y: 110, endPoint x: 346, endPoint y: 111, distance: 101.9
click at [346, 112] on input "James 👑 電話: 0902488668" at bounding box center [306, 108] width 168 height 23
type input "James"
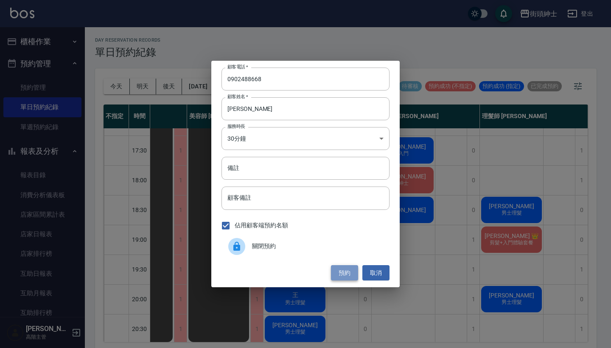
click at [351, 276] on button "預約" at bounding box center [344, 273] width 27 height 16
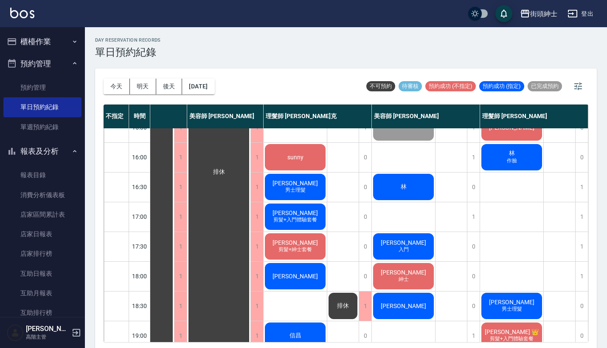
scroll to position [288, 40]
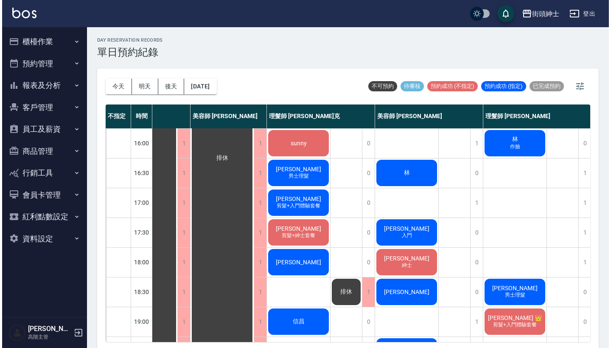
scroll to position [296, 39]
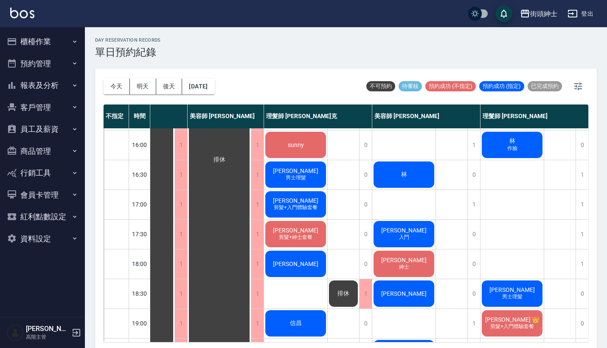
click at [398, 177] on div "林" at bounding box center [403, 174] width 63 height 29
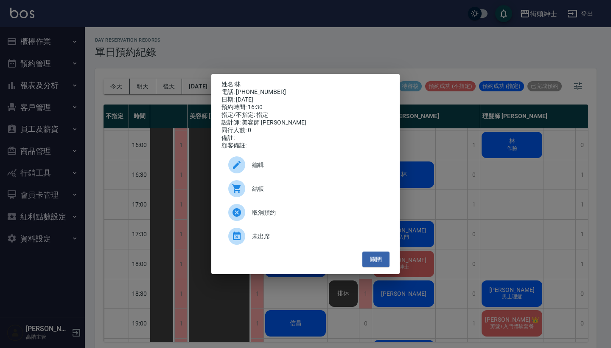
click at [237, 82] on link "林" at bounding box center [238, 84] width 6 height 7
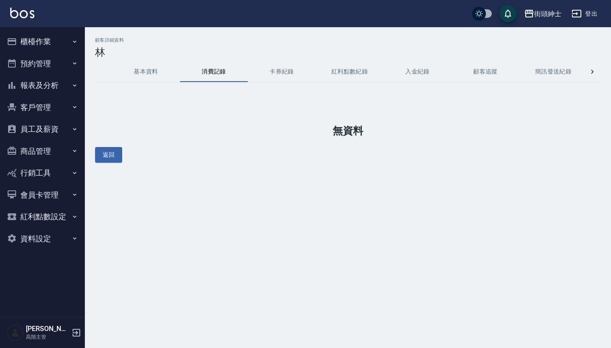
click at [39, 58] on button "預約管理" at bounding box center [42, 64] width 78 height 22
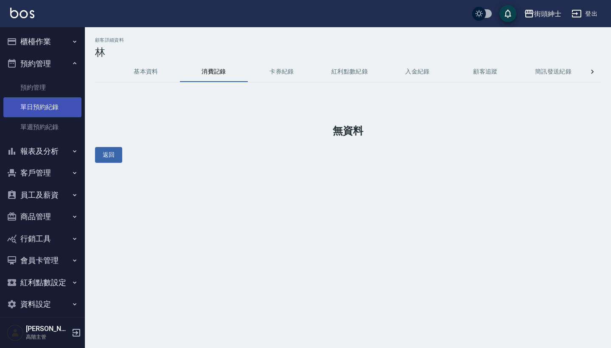
click at [53, 104] on link "單日預約紀錄" at bounding box center [42, 107] width 78 height 20
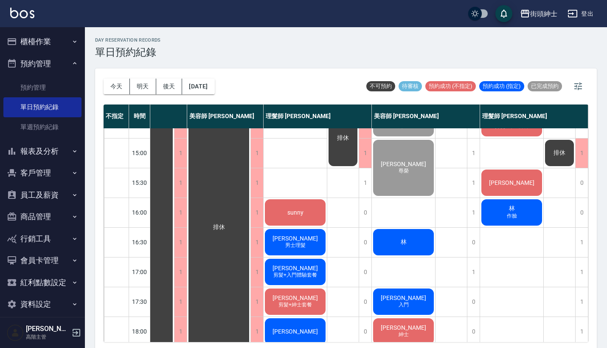
scroll to position [292, 44]
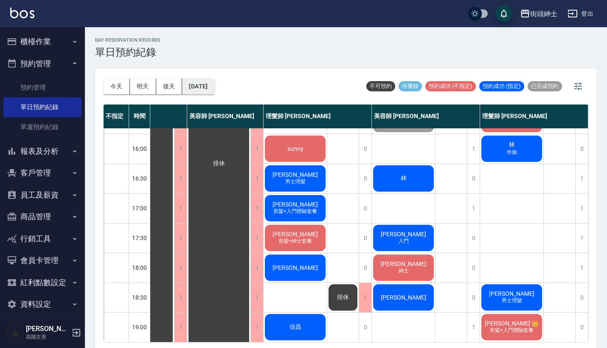
click at [210, 88] on button "[DATE]" at bounding box center [198, 87] width 32 height 16
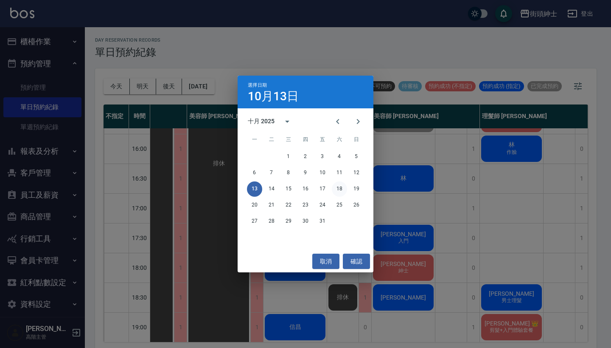
click at [341, 186] on button "18" at bounding box center [339, 188] width 15 height 15
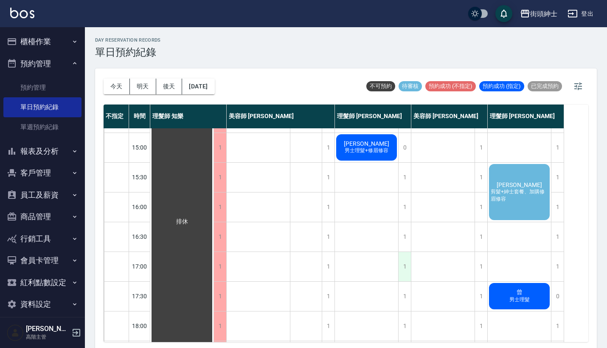
scroll to position [197, 0]
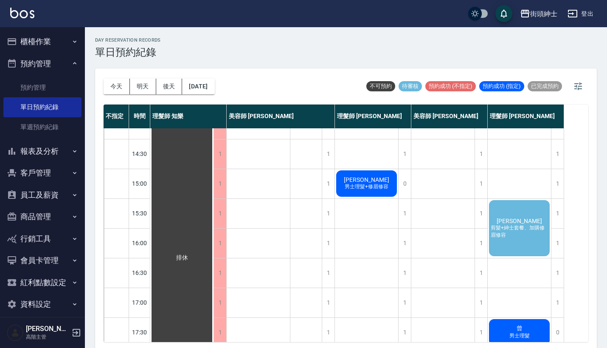
click at [526, 221] on span "蘇育彥" at bounding box center [519, 220] width 49 height 7
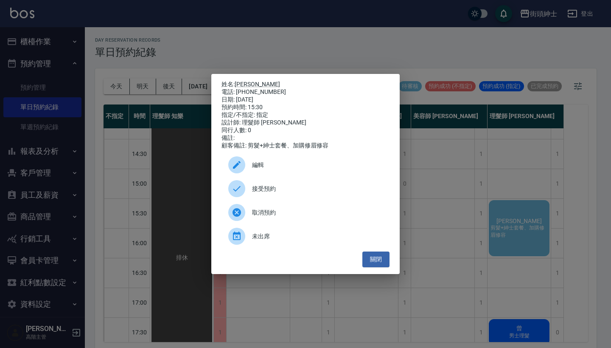
click at [238, 194] on icon at bounding box center [237, 188] width 10 height 10
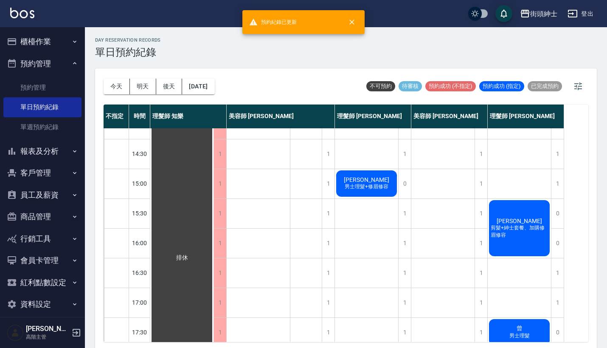
click at [514, 229] on span "剪髮+紳士套餐、加購修眉修容" at bounding box center [519, 231] width 61 height 14
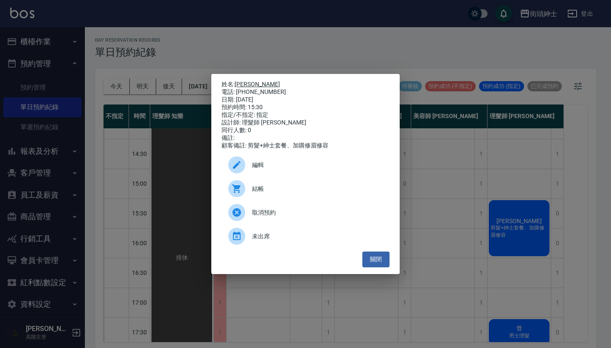
drag, startPoint x: 271, startPoint y: 90, endPoint x: 238, endPoint y: 79, distance: 35.3
click at [238, 81] on div "姓名: 蘇育彥 電話: 0925211658 日期: 2025/10/18 預約時間: 15:30 指定/不指定: 指定 設計師: 理髮師 eric 同行人數…" at bounding box center [306, 115] width 168 height 69
copy div "姓名: 蘇育彥 電話: 0925211658"
click at [262, 27] on div "姓名: 蘇育彥 電話: 0925211658 日期: 2025/10/18 預約時間: 15:30 指定/不指定: 指定 設計師: 理髮師 eric 同行人數…" at bounding box center [305, 174] width 611 height 348
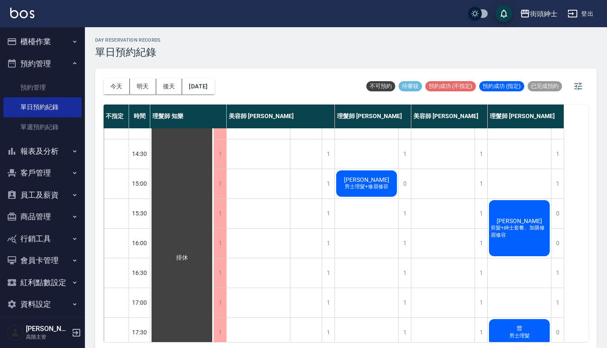
click at [322, 236] on div "排休" at bounding box center [306, 243] width 32 height 624
click at [327, 237] on div "1" at bounding box center [328, 242] width 13 height 29
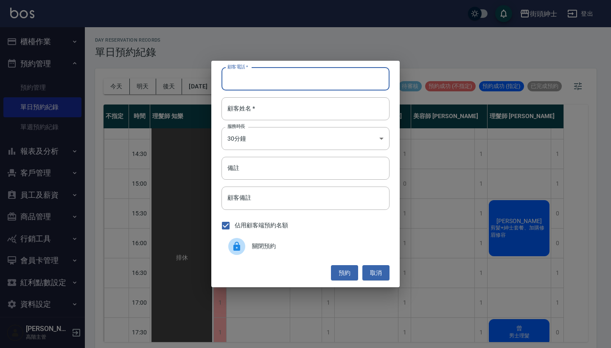
paste input "蘇育彥 電話: 0925211658"
type input "蘇育彥 電話: 0925211658"
drag, startPoint x: 279, startPoint y: 101, endPoint x: 279, endPoint y: 95, distance: 6.4
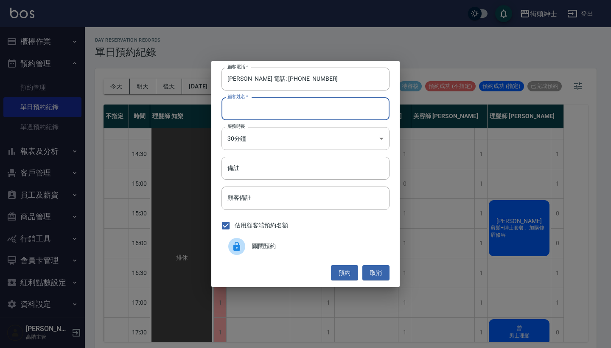
paste input "蘇育彥 電話: 0925211658"
type input "蘇育彥 電話: 0925211658"
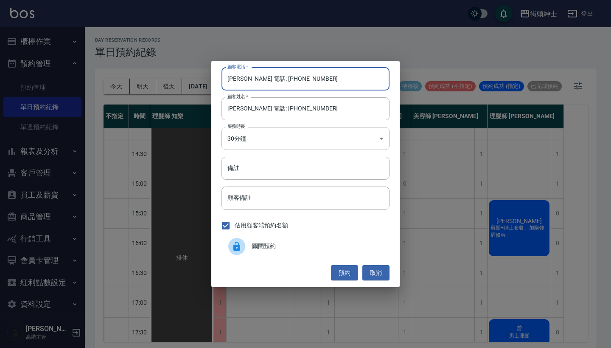
drag, startPoint x: 261, startPoint y: 78, endPoint x: 183, endPoint y: 73, distance: 77.8
click at [186, 74] on div "顧客電話   * 蘇育彥 電話: 0925211658 顧客電話   * 顧客姓名   * 蘇育彥 電話: 0925211658 顧客姓名   * 服務時長 …" at bounding box center [305, 174] width 611 height 348
type input "0925211658"
click at [342, 276] on button "預約" at bounding box center [344, 273] width 27 height 16
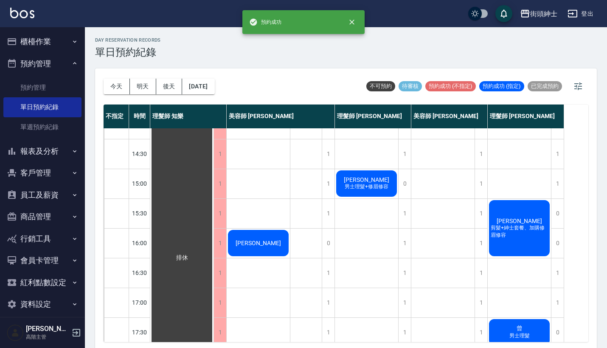
click at [522, 232] on span "剪髮+紳士套餐、加購修眉修容" at bounding box center [519, 231] width 61 height 14
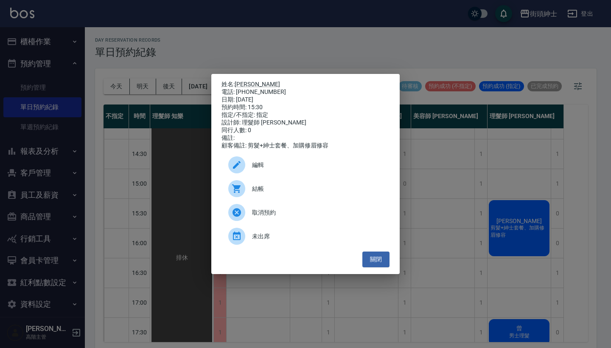
click at [280, 169] on span "編輯" at bounding box center [317, 165] width 131 height 9
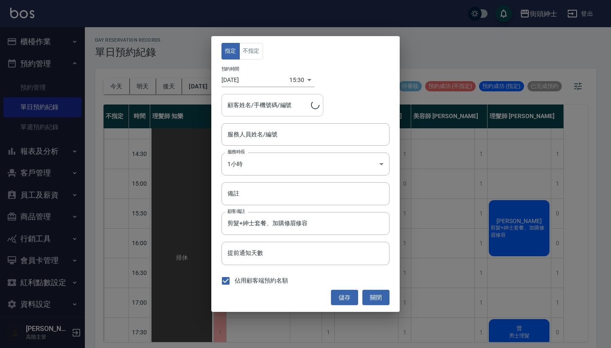
type input "蘇育彥/0925211658"
type input "理髮師 eric(無代號)"
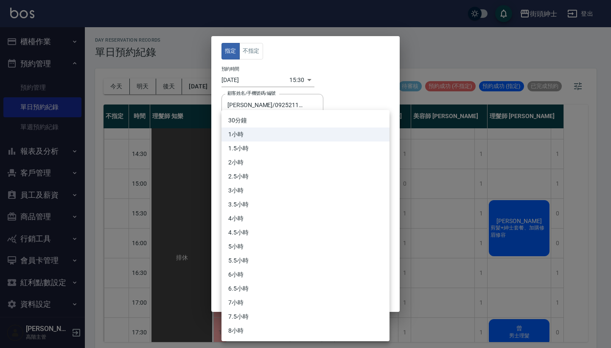
click at [286, 162] on body "街頭紳士 登出 櫃檯作業 打帳單 帳單列表 掛單列表 座位開單 營業儀表板 現金收支登錄 高階收支登錄 材料自購登錄 每日結帳 排班表 現場電腦打卡 掃碼打卡…" at bounding box center [305, 175] width 611 height 350
click at [292, 119] on li "30分鐘" at bounding box center [306, 120] width 168 height 14
type input "1"
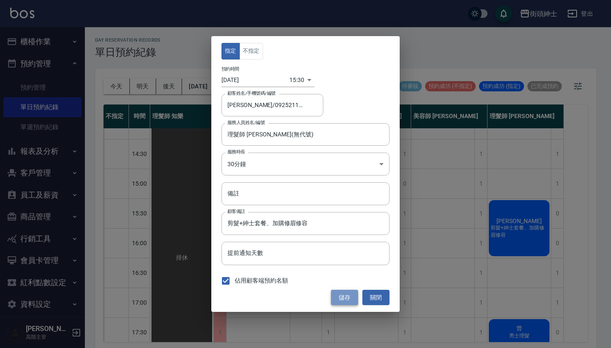
click at [338, 297] on button "儲存" at bounding box center [344, 298] width 27 height 16
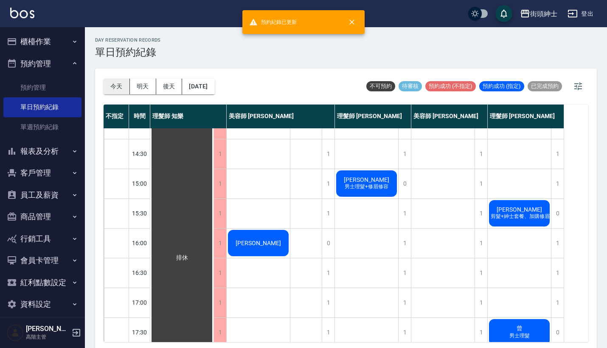
click at [121, 85] on button "今天" at bounding box center [117, 87] width 26 height 16
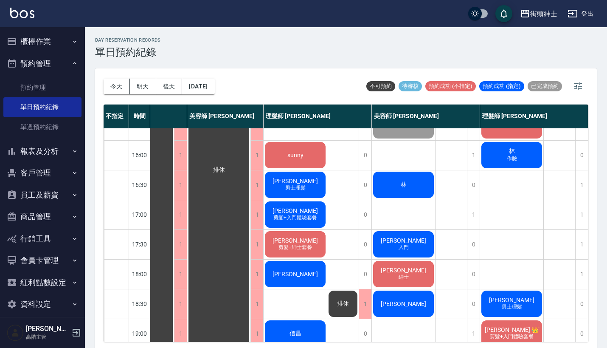
scroll to position [284, 44]
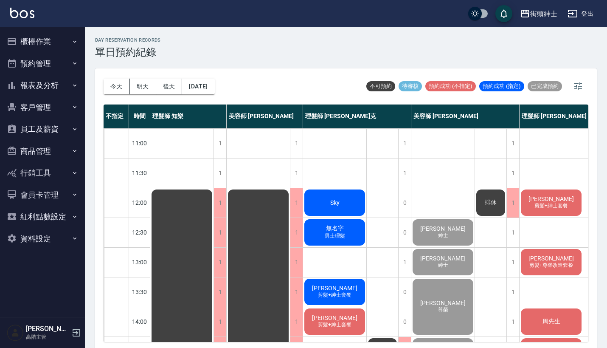
scroll to position [296, 39]
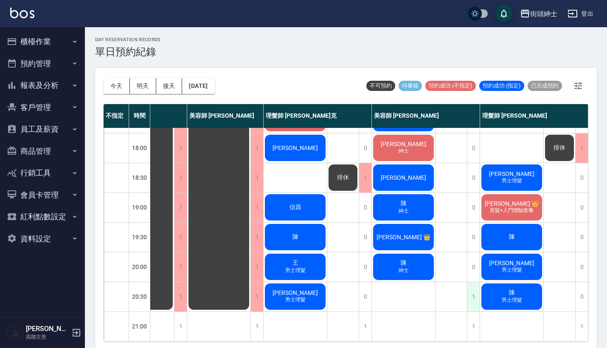
scroll to position [418, 42]
click at [470, 290] on div "1" at bounding box center [473, 296] width 13 height 29
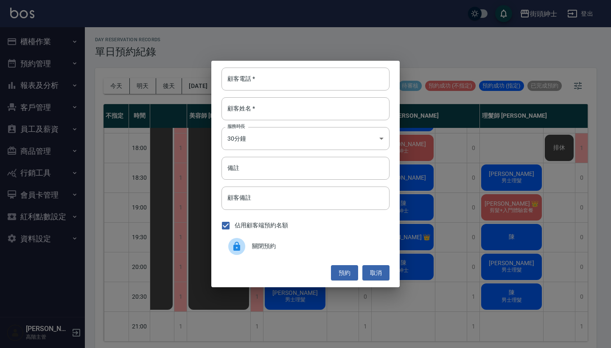
click at [293, 244] on span "關閉預約" at bounding box center [317, 246] width 131 height 9
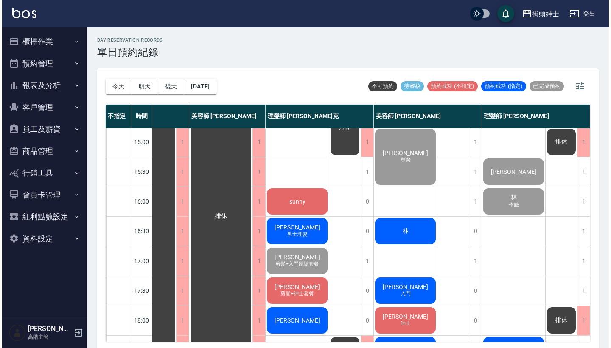
scroll to position [274, 44]
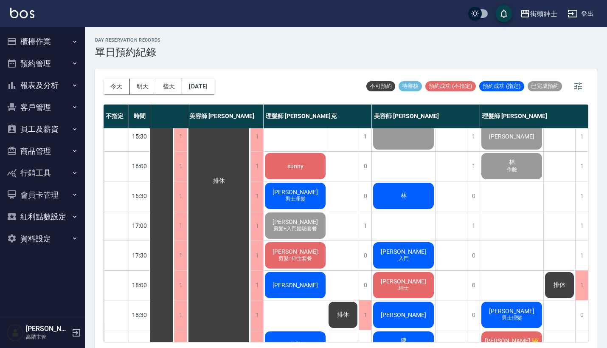
click at [418, 190] on div "林" at bounding box center [403, 195] width 63 height 29
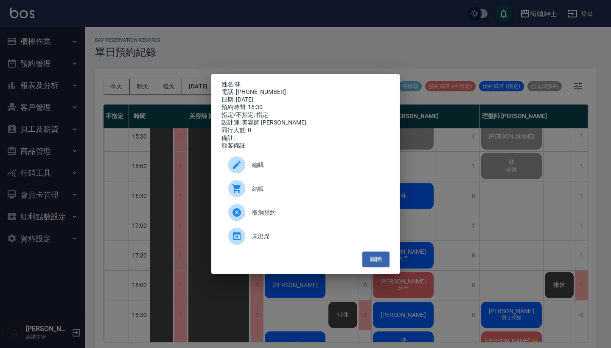
click at [303, 193] on span "結帳" at bounding box center [317, 188] width 131 height 9
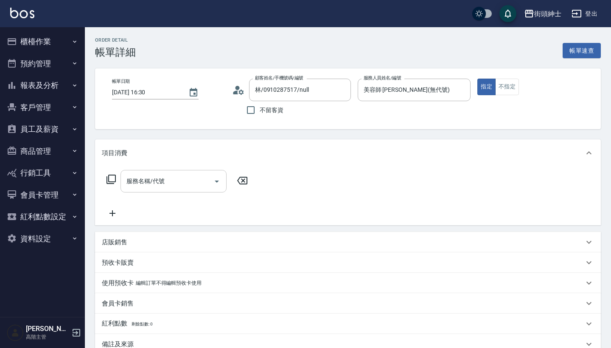
click at [172, 183] on input "服務名稱/代號" at bounding box center [167, 181] width 86 height 15
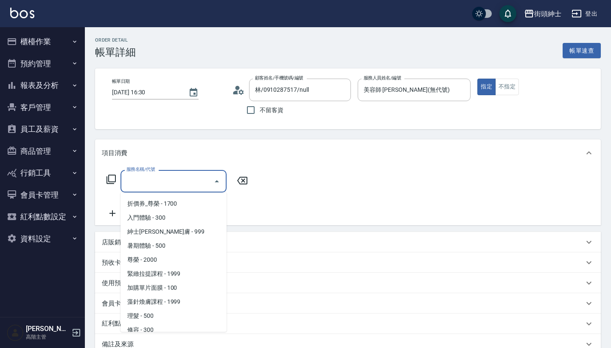
scroll to position [56, 0]
click at [171, 234] on span "紳士[PERSON_NAME]膚 - 999" at bounding box center [174, 231] width 106 height 14
type input "紳士全效煥膚"
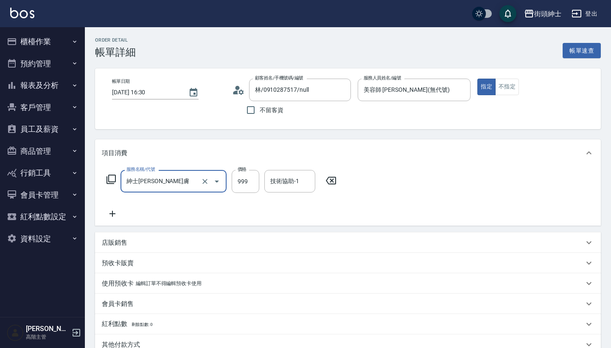
click at [107, 216] on icon at bounding box center [112, 213] width 21 height 10
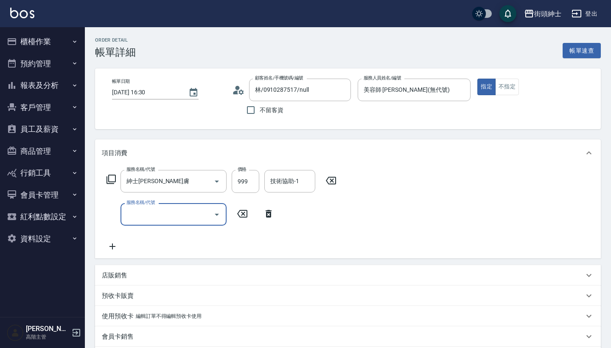
click at [141, 218] on input "服務名稱/代號" at bounding box center [167, 214] width 86 height 15
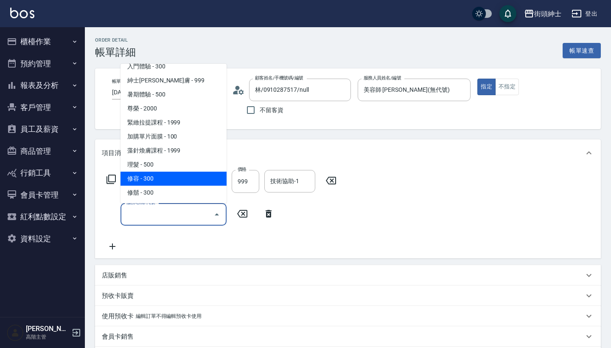
scroll to position [78, 0]
click at [167, 176] on span "修容 - 300" at bounding box center [174, 179] width 106 height 14
type input "修容(A03)"
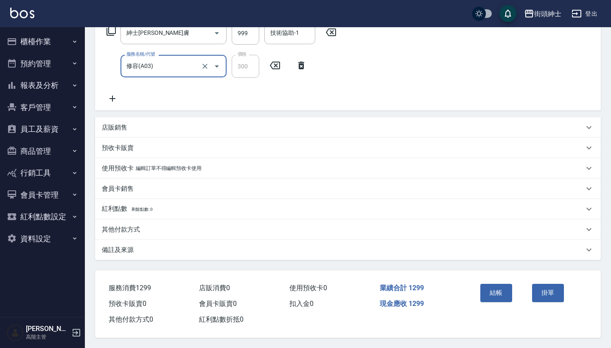
scroll to position [152, 0]
click at [506, 300] on div "結帳" at bounding box center [503, 298] width 52 height 37
click at [499, 275] on div "結帳 掛單" at bounding box center [529, 298] width 124 height 57
click at [498, 291] on button "結帳" at bounding box center [497, 293] width 32 height 18
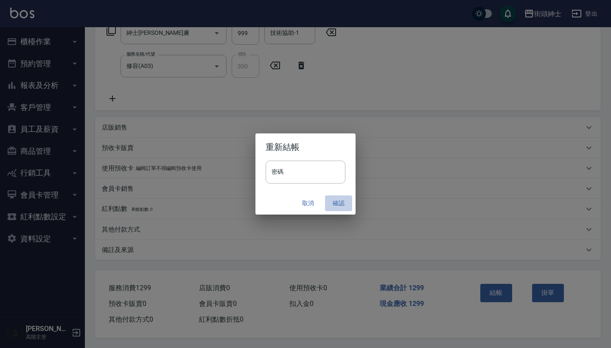
click at [344, 202] on button "確認" at bounding box center [338, 203] width 27 height 16
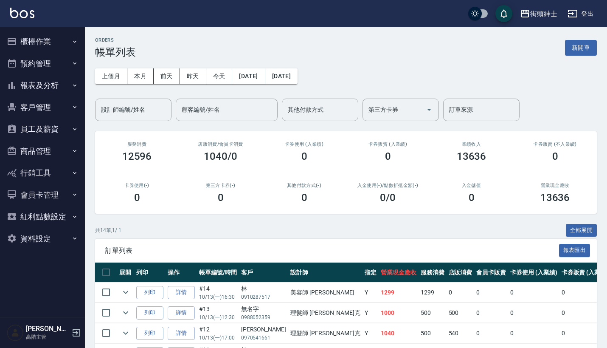
click at [44, 65] on button "預約管理" at bounding box center [42, 64] width 78 height 22
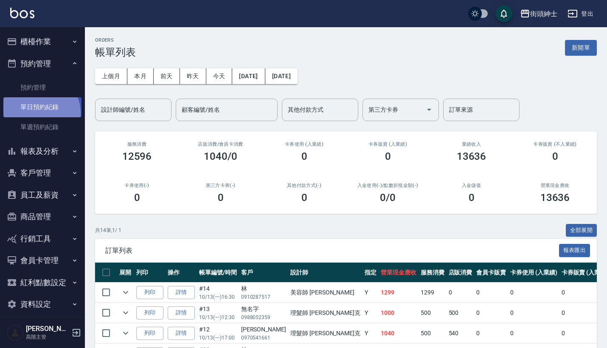
click at [39, 112] on link "單日預約紀錄" at bounding box center [42, 107] width 78 height 20
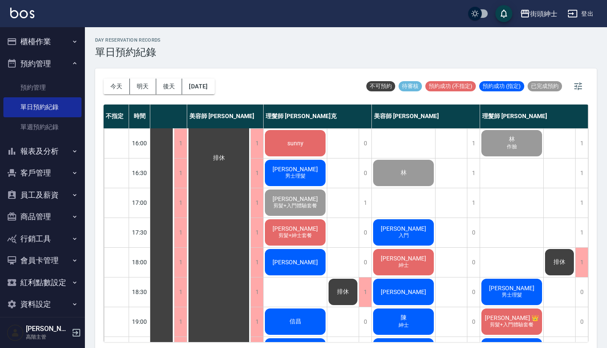
scroll to position [339, 44]
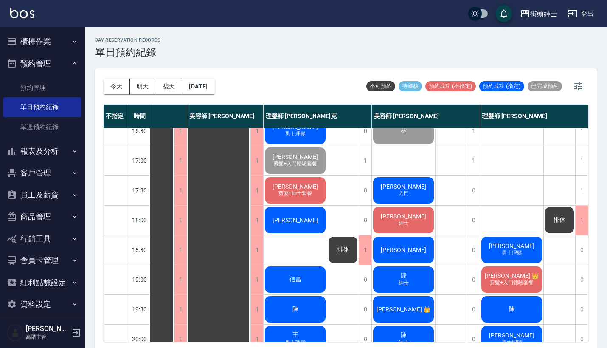
click at [408, 188] on span "[PERSON_NAME]" at bounding box center [403, 186] width 49 height 7
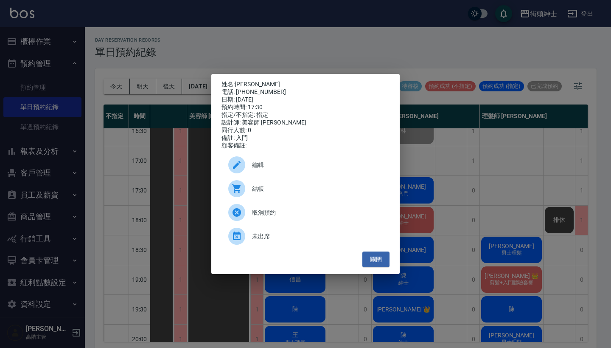
click at [424, 169] on div "姓名: 黃世騰 電話: 0970541661 日期: 2025/10/13 預約時間: 17:30 指定/不指定: 指定 設計師: 美容師 小戴 同行人數: …" at bounding box center [305, 174] width 611 height 348
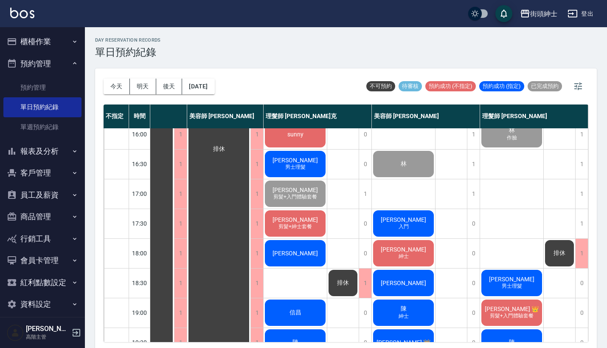
scroll to position [296, 39]
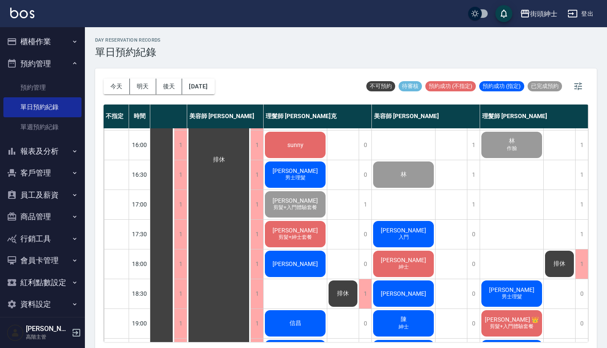
click at [417, 169] on div "林" at bounding box center [403, 174] width 63 height 29
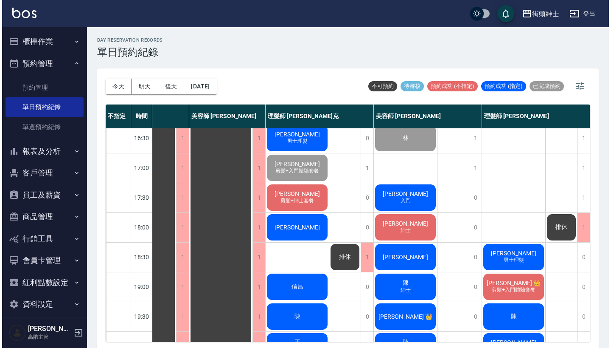
scroll to position [343, 40]
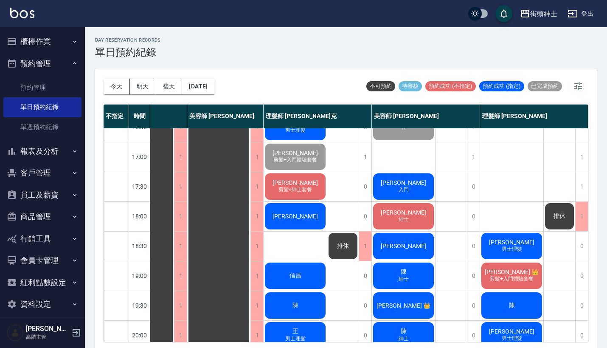
click at [392, 194] on div "黃世騰 入門" at bounding box center [403, 186] width 63 height 29
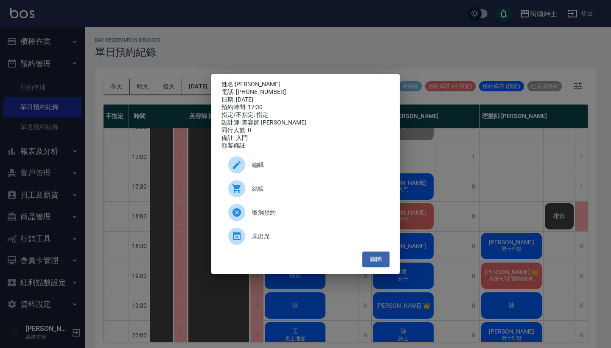
click at [290, 190] on span "結帳" at bounding box center [317, 188] width 131 height 9
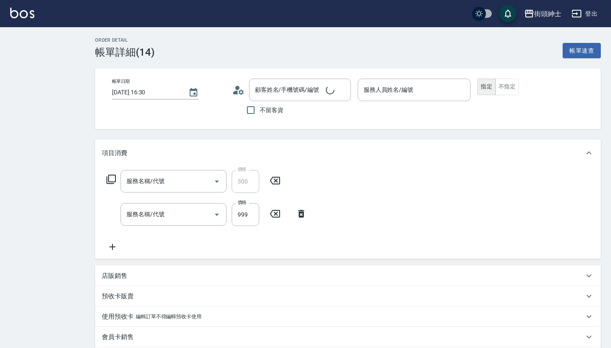
type input "美容師 [PERSON_NAME](無代號)"
type input "林/0910287517/null"
type input "修容(A03)"
type input "紳士[PERSON_NAME]膚"
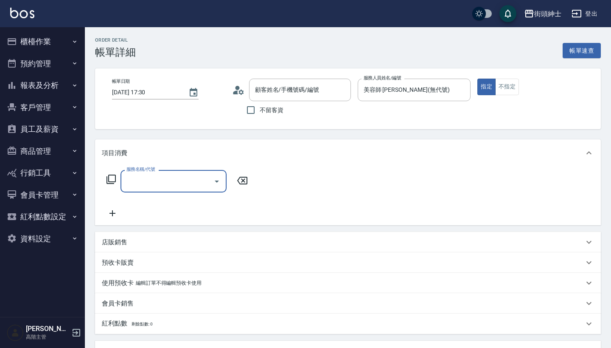
type input "[PERSON_NAME]/0970541661/null"
click at [197, 179] on input "服務名稱/代號" at bounding box center [167, 181] width 86 height 15
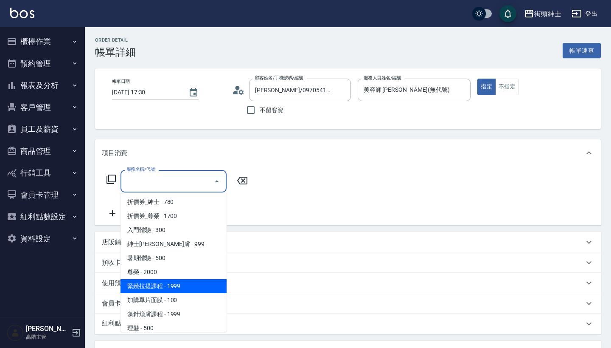
scroll to position [20, 0]
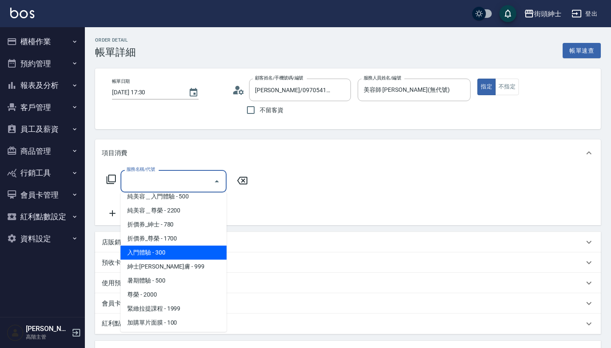
click at [189, 251] on span "入門體驗 - 300" at bounding box center [174, 252] width 106 height 14
type input "入門體驗"
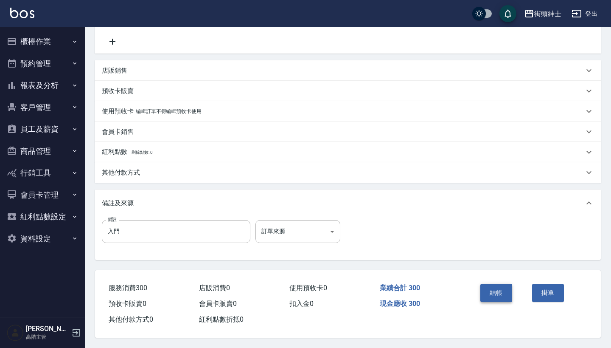
click at [495, 291] on button "結帳" at bounding box center [497, 293] width 32 height 18
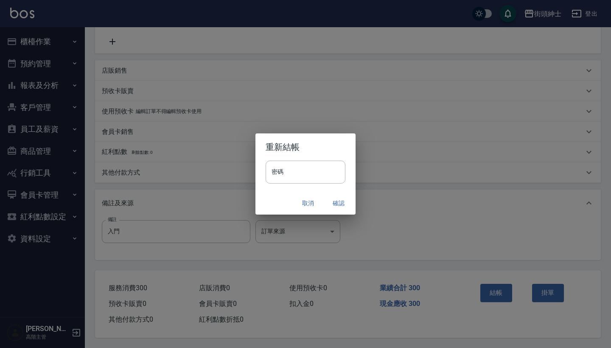
click at [340, 206] on button "確認" at bounding box center [338, 203] width 27 height 16
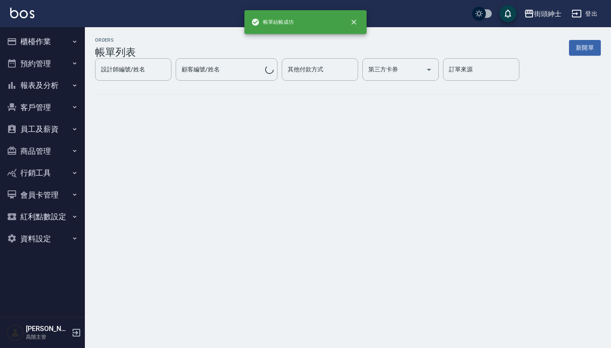
click at [64, 61] on button "預約管理" at bounding box center [42, 64] width 78 height 22
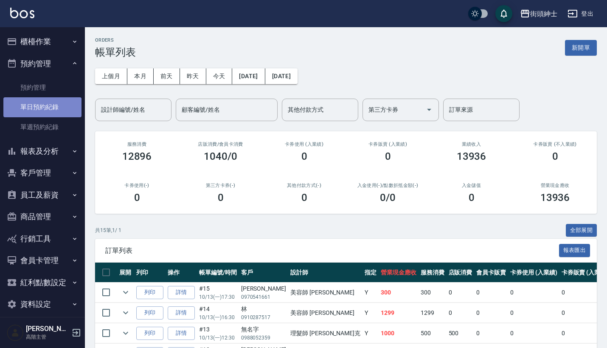
click at [54, 106] on link "單日預約紀錄" at bounding box center [42, 107] width 78 height 20
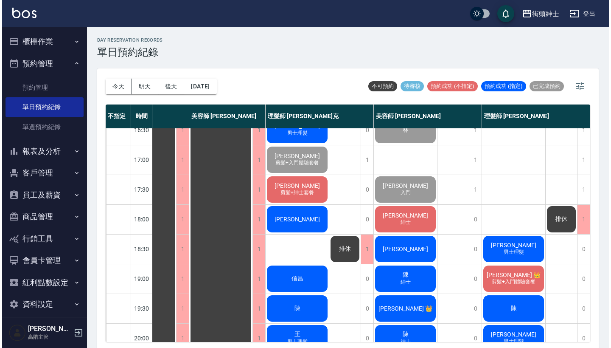
scroll to position [354, 44]
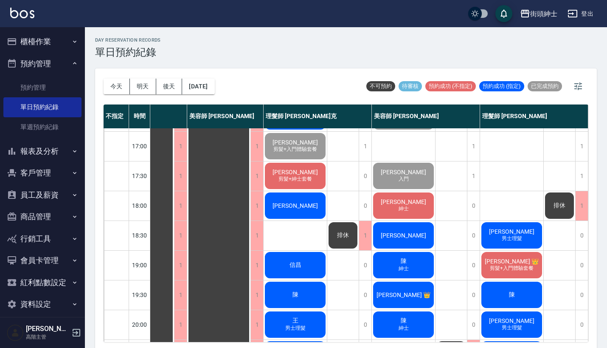
click at [404, 208] on span "紳士" at bounding box center [404, 208] width 14 height 7
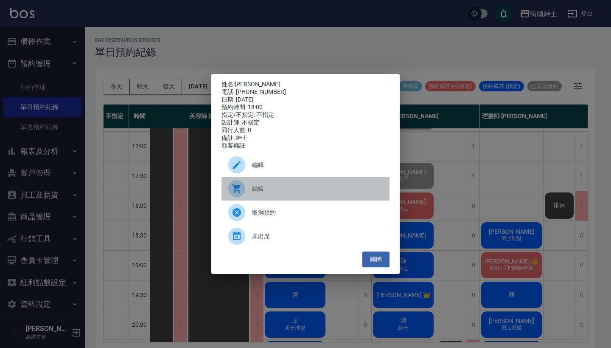
click at [286, 192] on span "結帳" at bounding box center [317, 188] width 131 height 9
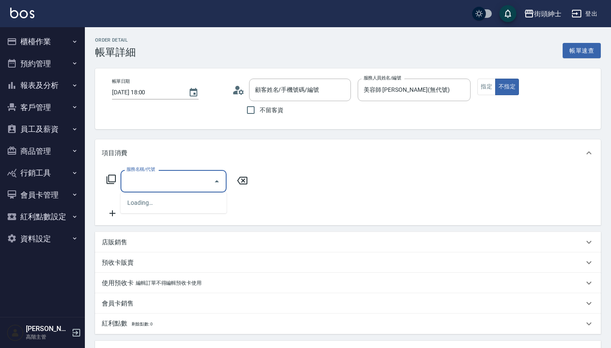
click at [180, 186] on input "服務名稱/代號" at bounding box center [167, 181] width 86 height 15
type input "[PERSON_NAME]/0966038132/null"
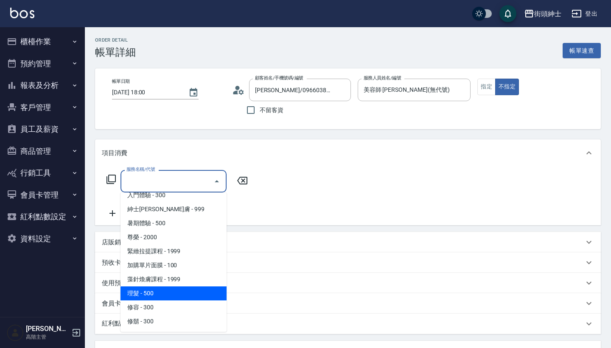
scroll to position [78, 0]
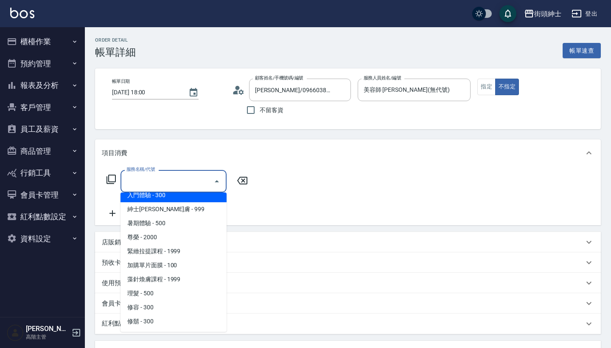
click at [179, 200] on span "入門體驗 - 300" at bounding box center [174, 195] width 106 height 14
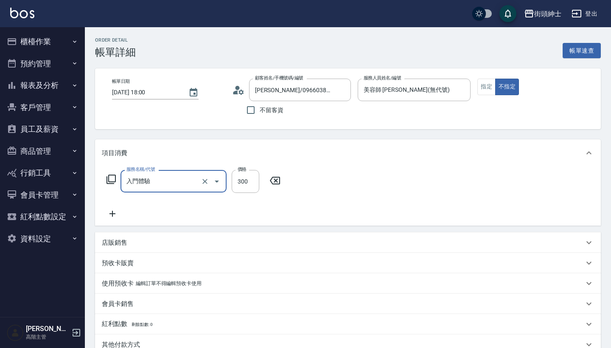
click at [186, 176] on input "入門體驗" at bounding box center [161, 181] width 75 height 15
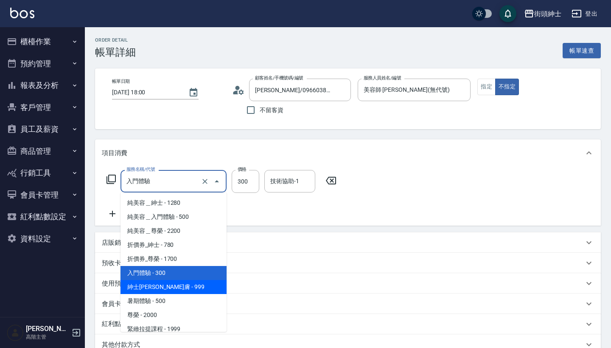
click at [172, 284] on span "紳士[PERSON_NAME]膚 - 999" at bounding box center [174, 287] width 106 height 14
type input "紳士[PERSON_NAME]膚"
type input "999"
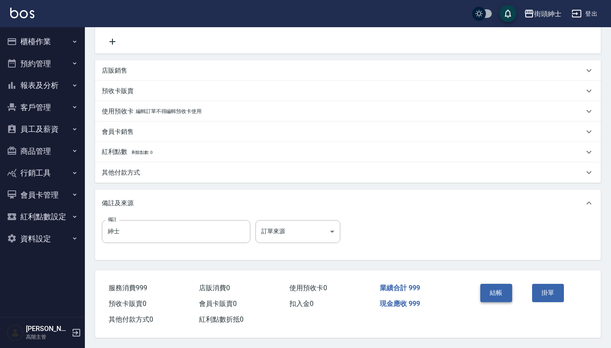
scroll to position [176, 0]
click at [493, 295] on button "結帳" at bounding box center [497, 293] width 32 height 18
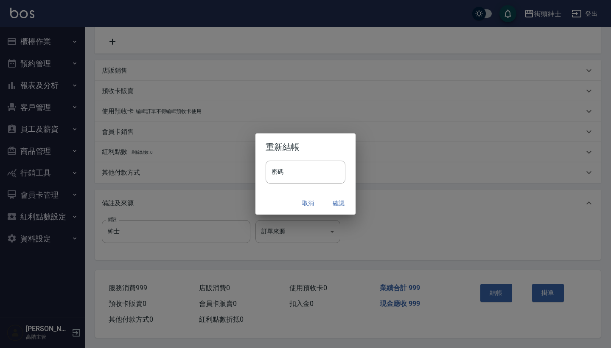
click at [338, 198] on button "確認" at bounding box center [338, 203] width 27 height 16
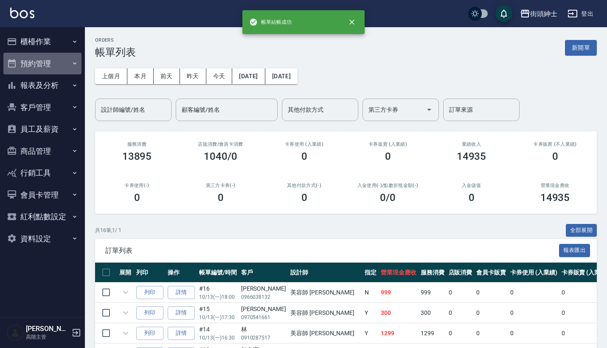
click at [58, 59] on button "預約管理" at bounding box center [42, 64] width 78 height 22
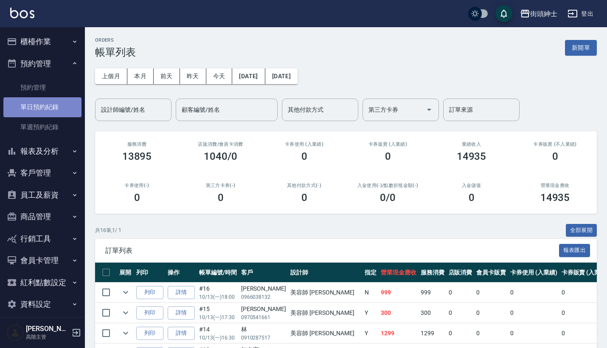
click at [61, 110] on link "單日預約紀錄" at bounding box center [42, 107] width 78 height 20
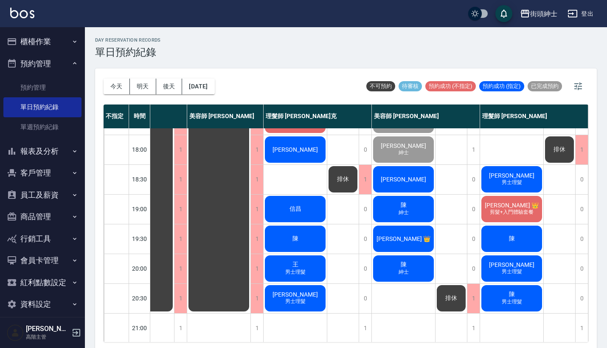
scroll to position [418, 44]
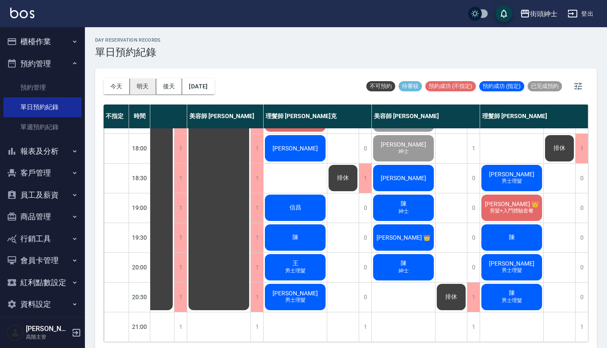
click at [131, 85] on button "明天" at bounding box center [143, 87] width 26 height 16
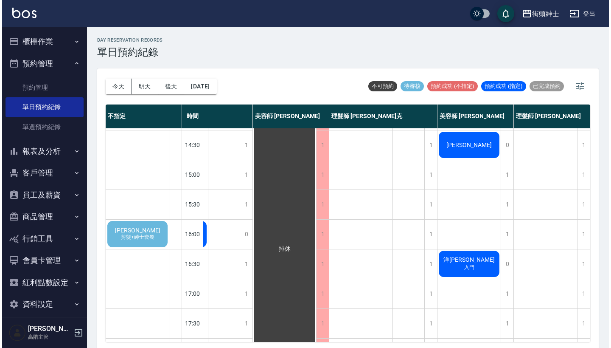
scroll to position [207, 62]
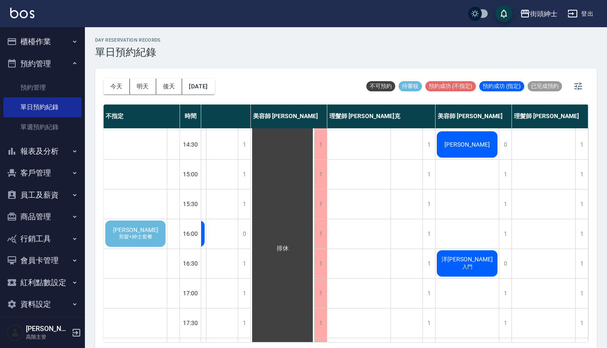
click at [145, 228] on span "[PERSON_NAME]" at bounding box center [135, 229] width 49 height 7
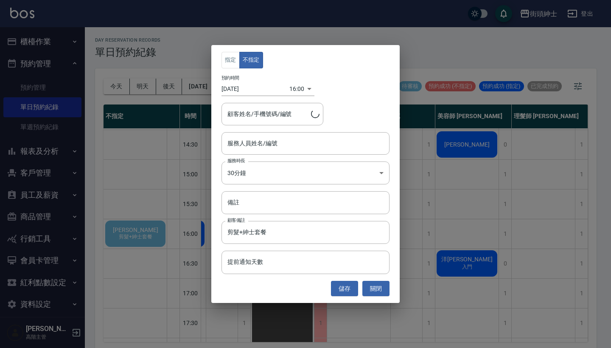
type input "曾偉喆/0909120755"
click at [255, 150] on input "服務人員姓名/編號" at bounding box center [305, 143] width 161 height 15
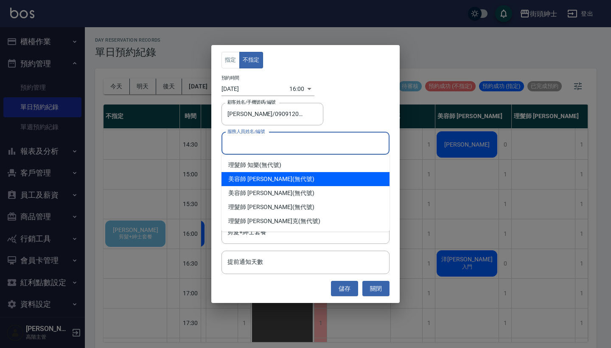
click at [271, 181] on div "美容師 小戴 (無代號)" at bounding box center [306, 179] width 168 height 14
type input "美容師 [PERSON_NAME](無代號)"
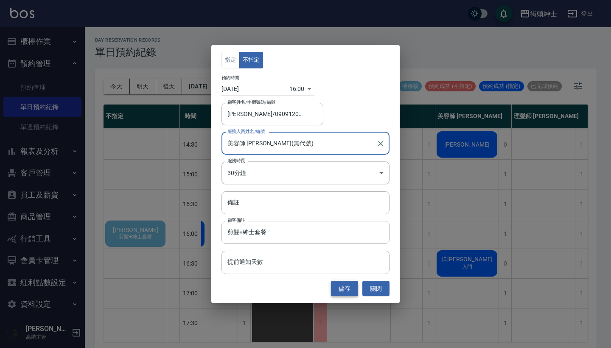
click at [350, 288] on button "儲存" at bounding box center [344, 289] width 27 height 16
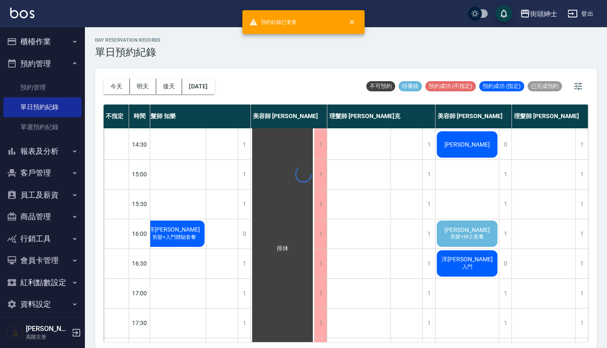
scroll to position [207, 8]
click at [452, 236] on span "剪髮+紳士套餐" at bounding box center [467, 236] width 37 height 7
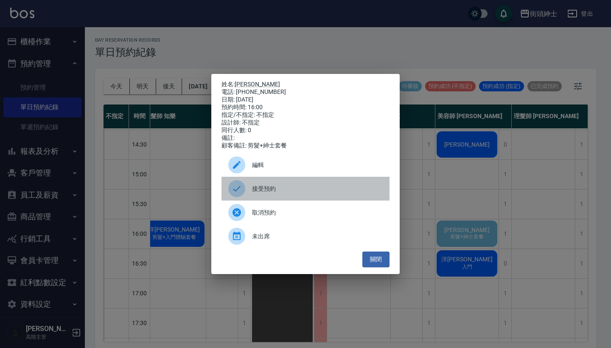
click at [308, 193] on span "接受預約" at bounding box center [317, 188] width 131 height 9
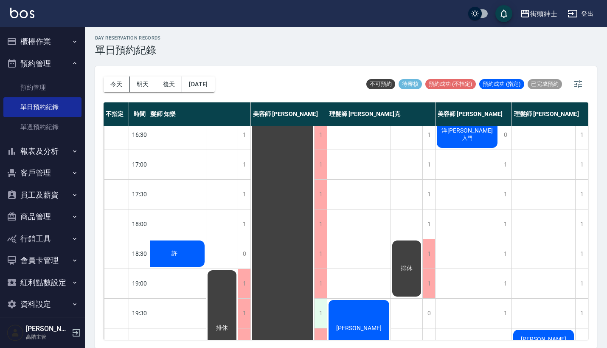
scroll to position [260, 8]
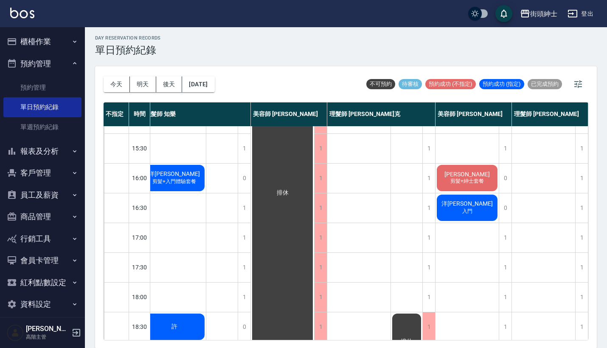
click at [479, 205] on div "洋益瑄 入門" at bounding box center [467, 207] width 63 height 29
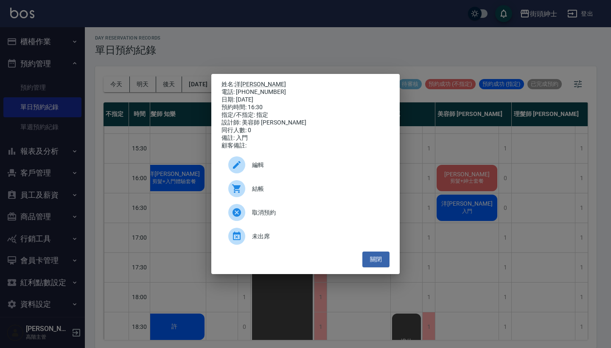
drag, startPoint x: 278, startPoint y: 95, endPoint x: 246, endPoint y: 89, distance: 32.0
click at [246, 89] on div "姓名: 洋益瑄 電話: 0978050262 日期: 2025/10/14 預約時間: 16:30 指定/不指定: 指定 設計師: 美容師 小戴 同行人數: …" at bounding box center [306, 115] width 168 height 69
click at [246, 89] on div "電話: 0978050262" at bounding box center [306, 92] width 168 height 8
drag, startPoint x: 274, startPoint y: 87, endPoint x: 237, endPoint y: 83, distance: 36.8
click at [237, 83] on div "姓名: 洋益瑄 電話: 0978050262 日期: 2025/10/14 預約時間: 16:30 指定/不指定: 指定 設計師: 美容師 小戴 同行人數: …" at bounding box center [306, 115] width 168 height 69
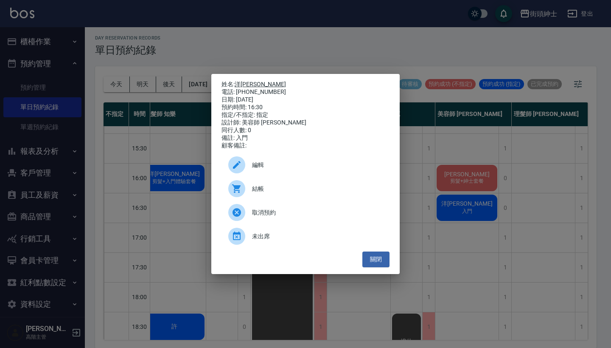
copy div "姓名: 洋益瑄 電話: 0978050262"
click at [286, 53] on div "姓名: 洋益瑄 電話: 0978050262 日期: 2025/10/14 預約時間: 16:30 指定/不指定: 指定 設計師: 美容師 小戴 同行人數: …" at bounding box center [305, 174] width 611 height 348
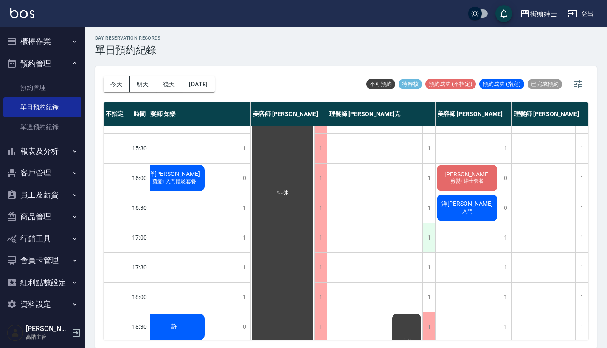
click at [426, 237] on div "1" at bounding box center [428, 237] width 13 height 29
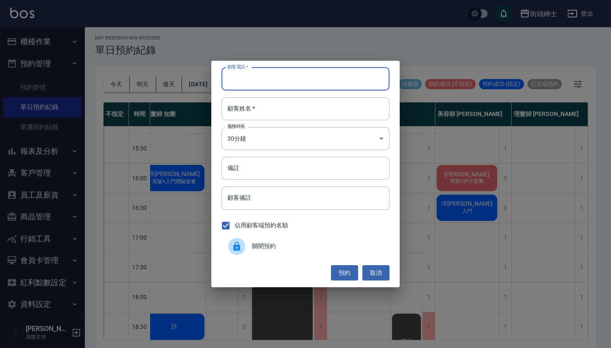
paste input "洋益瑄 電話: 0978050262"
type input "洋益瑄 電話: 0978050262"
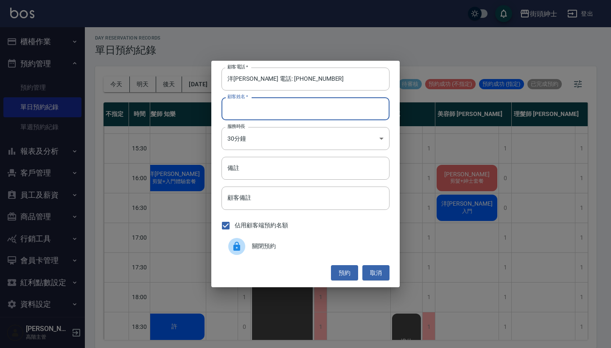
paste input "洋益瑄 電話: 0978050262"
type input "洋益瑄 電話: 0978050262"
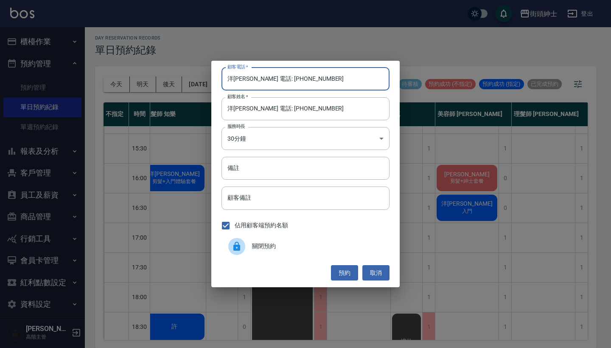
drag, startPoint x: 261, startPoint y: 77, endPoint x: 201, endPoint y: 73, distance: 60.0
click at [201, 73] on div "顧客電話   * 洋益瑄 電話: 0978050262 顧客電話   * 顧客姓名   * 洋益瑄 電話: 0978050262 顧客姓名   * 服務時長 …" at bounding box center [305, 174] width 611 height 348
type input "0978050262"
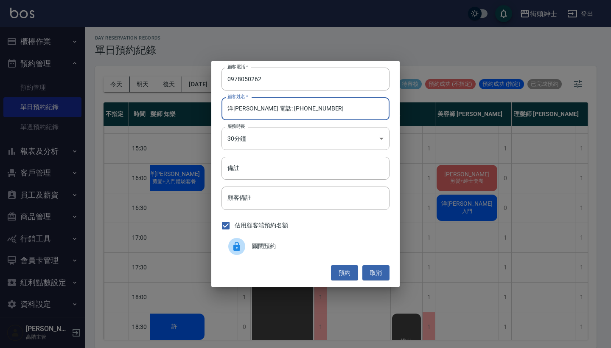
drag, startPoint x: 245, startPoint y: 110, endPoint x: 346, endPoint y: 107, distance: 100.7
click at [346, 107] on input "洋益瑄 電話: 0978050262" at bounding box center [306, 108] width 168 height 23
type input "洋[PERSON_NAME]"
click at [344, 271] on button "預約" at bounding box center [344, 273] width 27 height 16
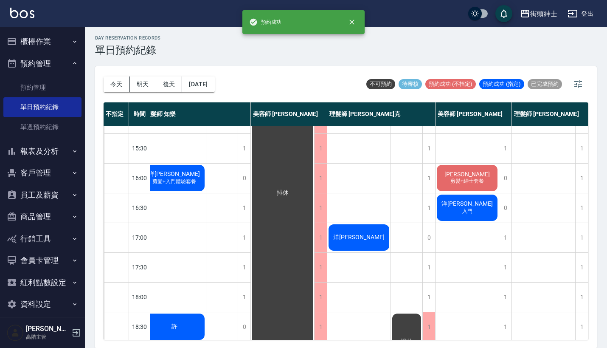
click at [374, 236] on div "洋[PERSON_NAME]" at bounding box center [358, 237] width 63 height 29
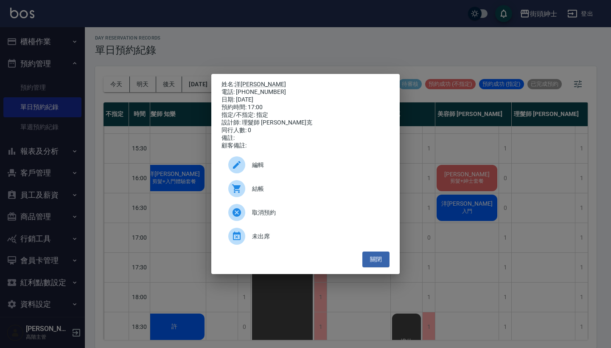
click at [342, 169] on span "編輯" at bounding box center [317, 165] width 131 height 9
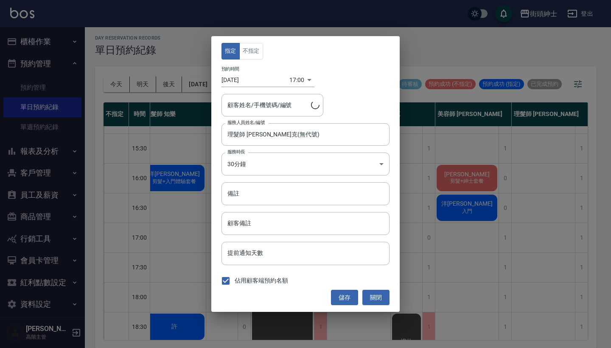
type input "洋益瑄/0978050262"
click at [269, 193] on input "備註" at bounding box center [306, 193] width 168 height 23
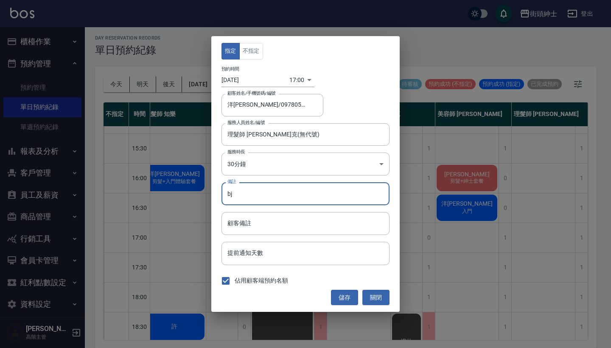
type input "b"
type input "入門"
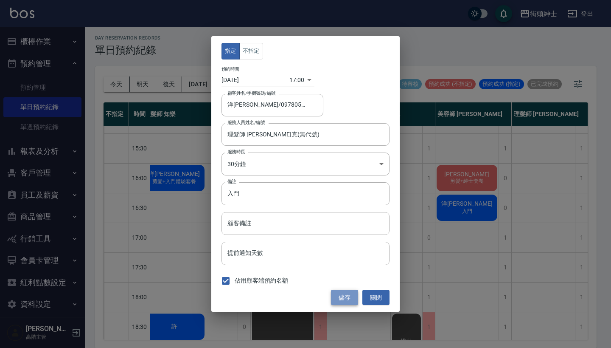
click at [349, 299] on button "儲存" at bounding box center [344, 298] width 27 height 16
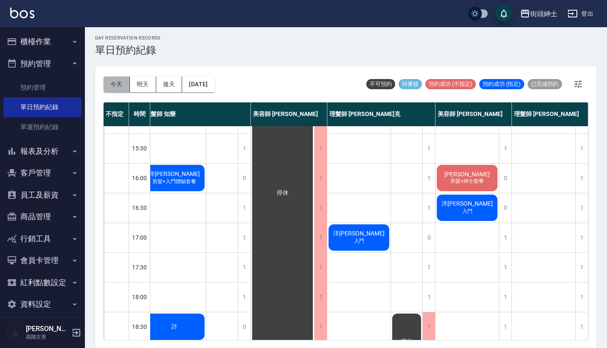
click at [115, 83] on button "今天" at bounding box center [117, 84] width 26 height 16
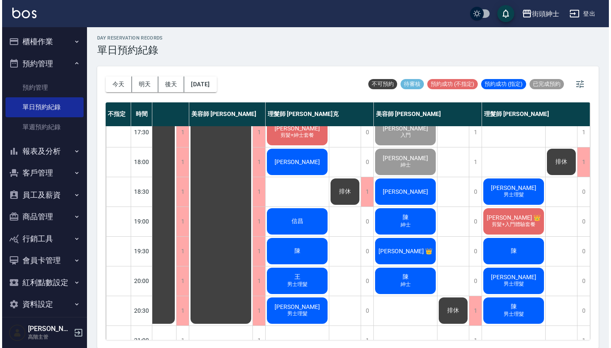
scroll to position [391, 44]
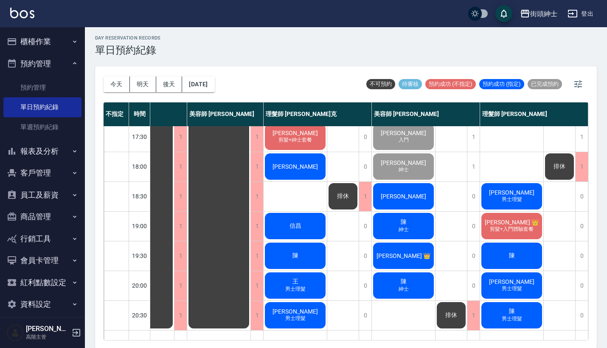
click at [306, 166] on div "[PERSON_NAME]" at bounding box center [295, 166] width 63 height 29
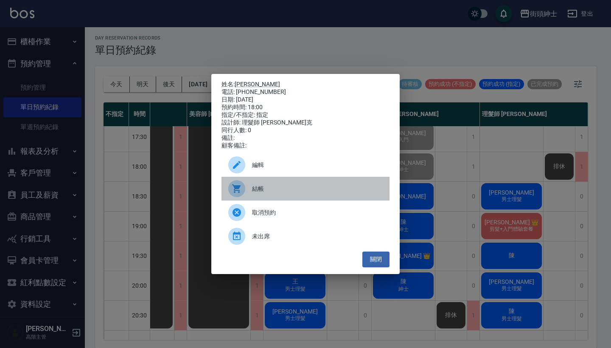
click at [275, 199] on div "結帳" at bounding box center [306, 189] width 168 height 24
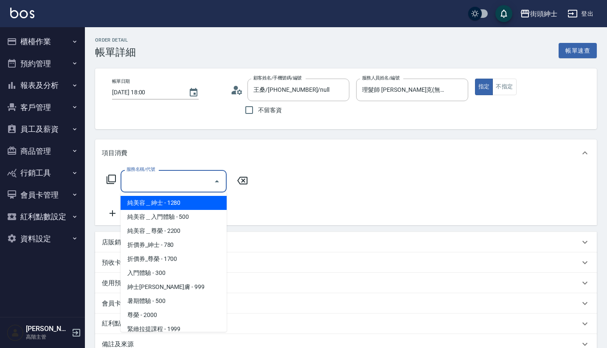
click at [195, 183] on input "服務名稱/代號" at bounding box center [167, 181] width 86 height 15
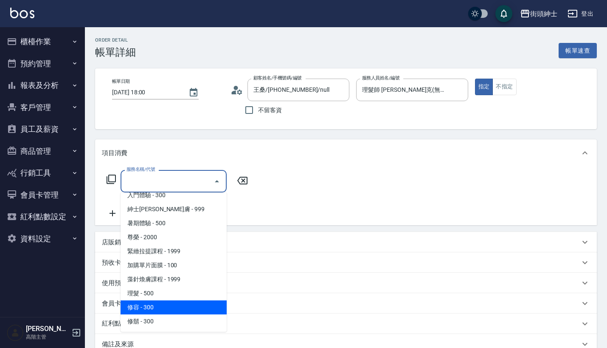
scroll to position [78, 0]
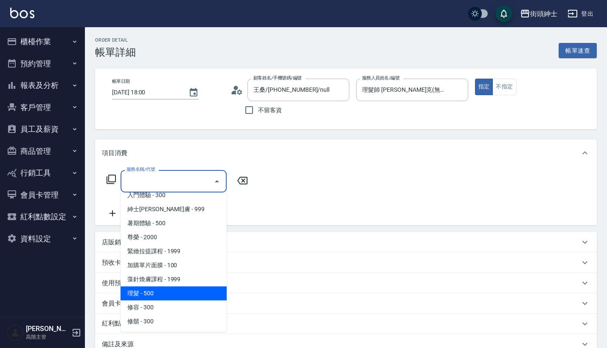
click at [177, 288] on span "理髮 - 500" at bounding box center [174, 293] width 106 height 14
type input "理髮(A02)"
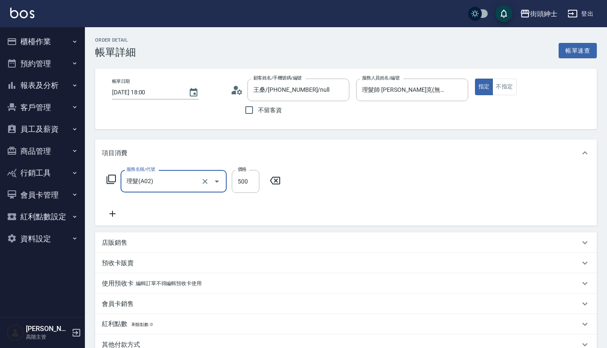
click at [126, 244] on p "店販銷售" at bounding box center [114, 242] width 25 height 9
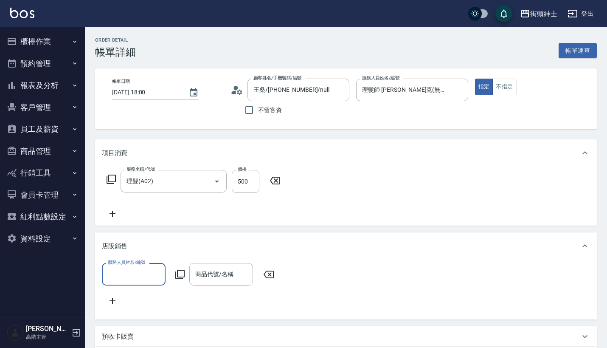
scroll to position [0, 0]
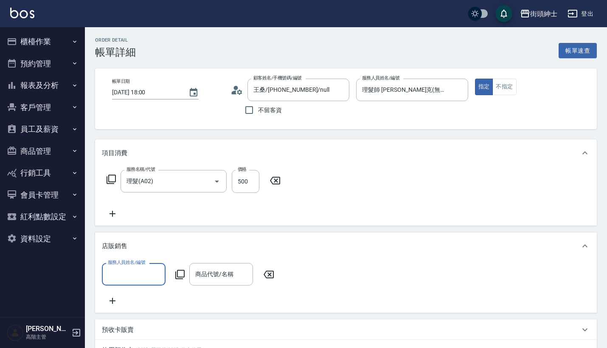
click at [133, 264] on label "服務人員姓名/編號" at bounding box center [126, 262] width 37 height 6
click at [133, 267] on input "服務人員姓名/編號" at bounding box center [134, 274] width 56 height 15
click at [135, 275] on input "服務人員姓名/編號" at bounding box center [134, 274] width 56 height 15
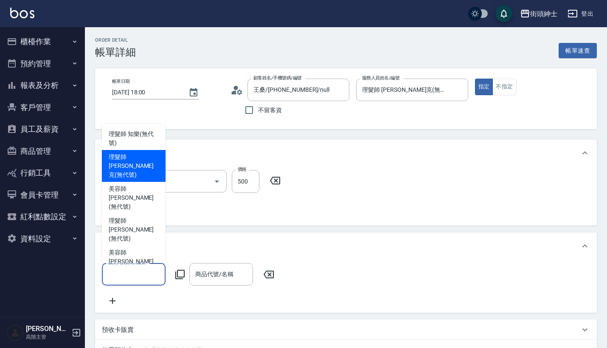
click at [143, 176] on span "理髮師 [PERSON_NAME] (無代號)" at bounding box center [134, 165] width 50 height 27
type input "理髮師 [PERSON_NAME]克(無代號)"
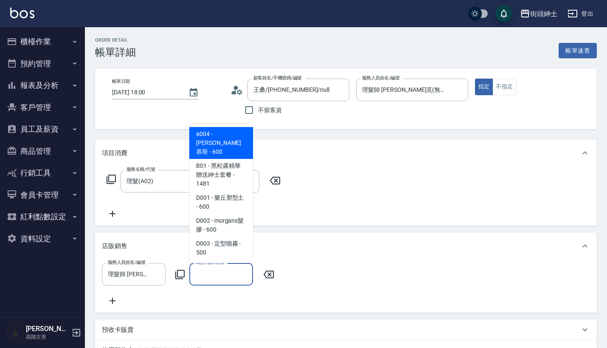
click at [216, 273] on div "商品代號/名稱 商品代號/名稱" at bounding box center [221, 274] width 64 height 23
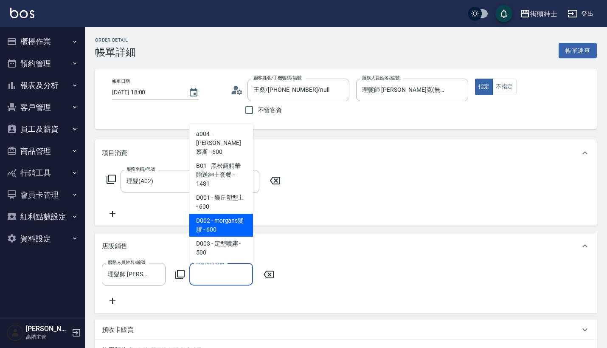
scroll to position [27, 0]
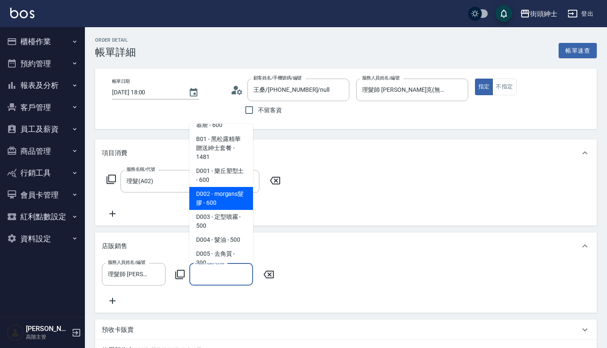
click at [231, 191] on span "D002 - morgans髮膠 - 600" at bounding box center [221, 198] width 64 height 23
type input "morgans髮膠"
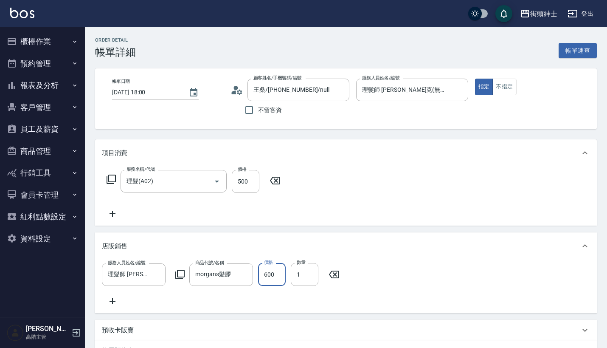
click at [271, 269] on input "600" at bounding box center [272, 274] width 28 height 23
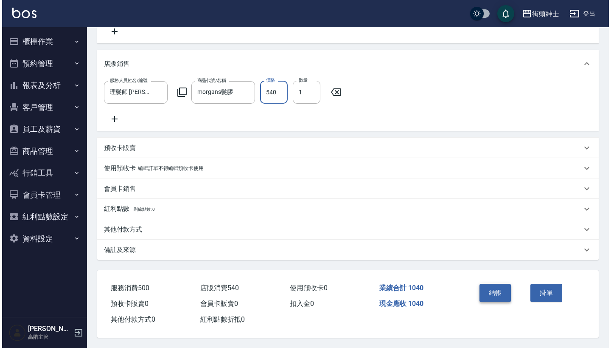
scroll to position [193, 0]
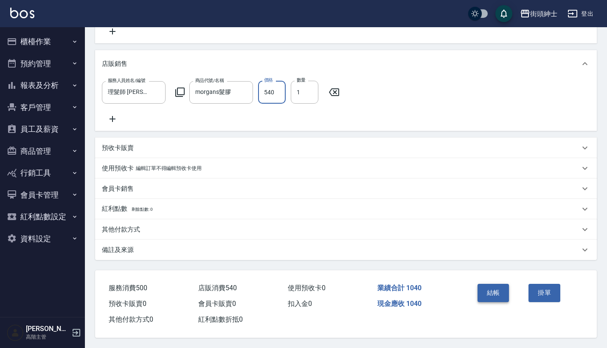
type input "540"
click at [498, 291] on button "結帳" at bounding box center [494, 293] width 32 height 18
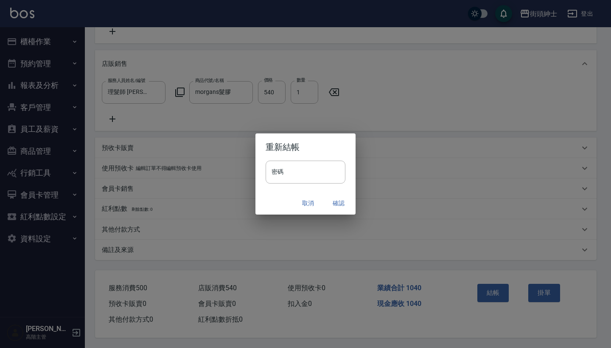
click at [344, 205] on button "確認" at bounding box center [338, 203] width 27 height 16
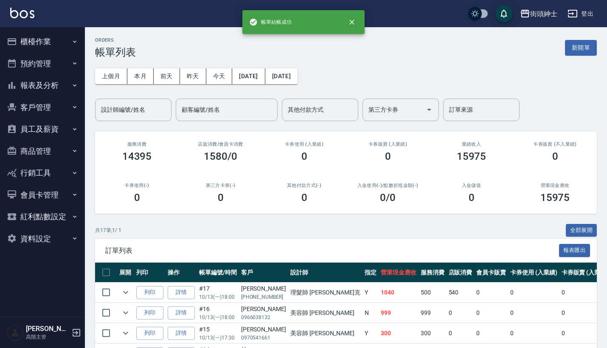
click at [65, 59] on button "預約管理" at bounding box center [42, 64] width 78 height 22
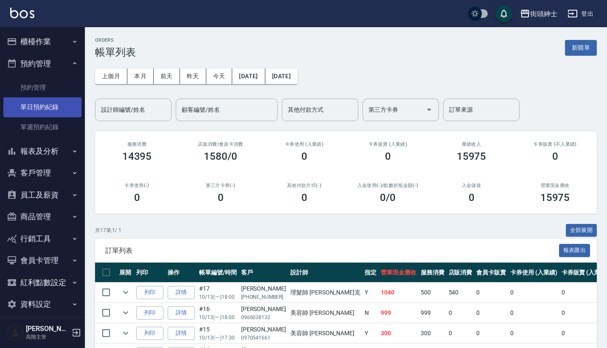
click at [62, 106] on link "單日預約紀錄" at bounding box center [42, 107] width 78 height 20
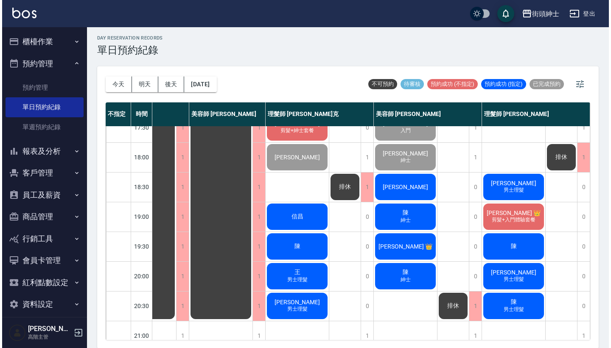
scroll to position [405, 44]
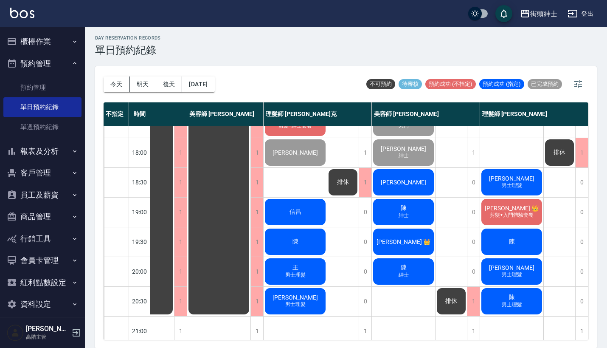
click at [406, 181] on span "[PERSON_NAME]" at bounding box center [403, 182] width 49 height 7
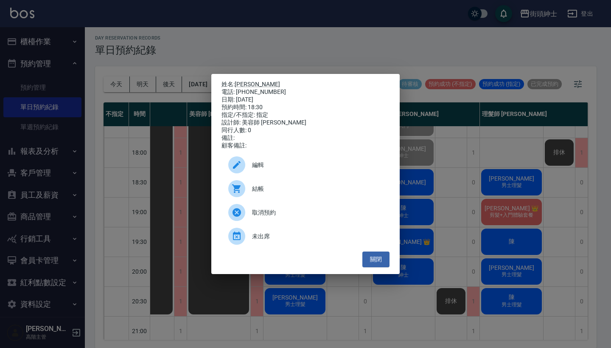
click at [296, 192] on span "結帳" at bounding box center [317, 188] width 131 height 9
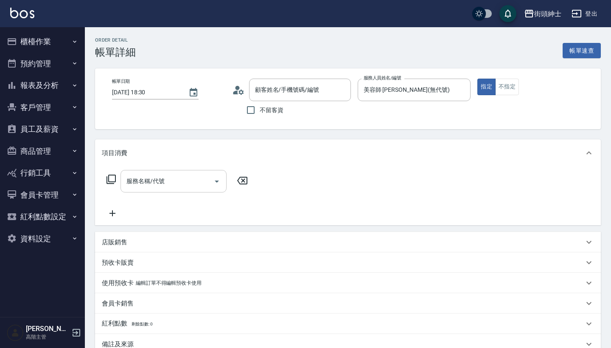
type input "王桑/[PHONE_NUMBER]/null"
click at [183, 186] on input "服務名稱/代號" at bounding box center [167, 181] width 86 height 15
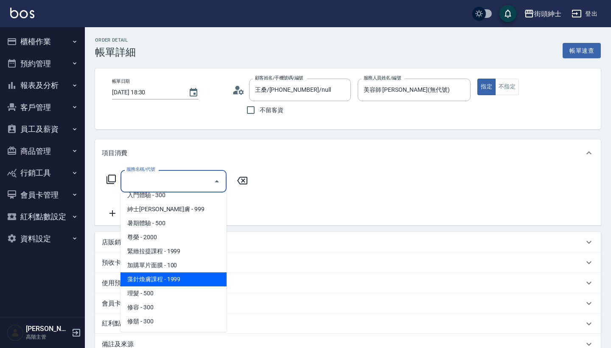
scroll to position [78, 0]
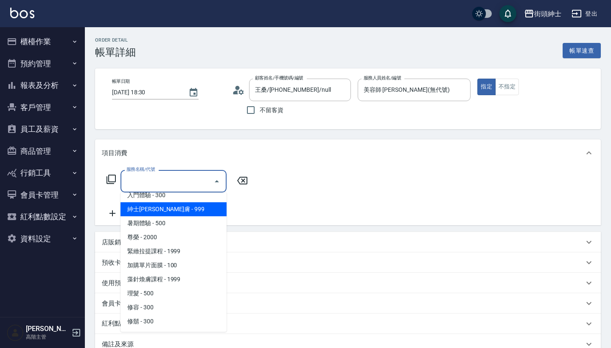
click at [195, 208] on span "紳士[PERSON_NAME]膚 - 999" at bounding box center [174, 209] width 106 height 14
type input "紳士[PERSON_NAME]膚"
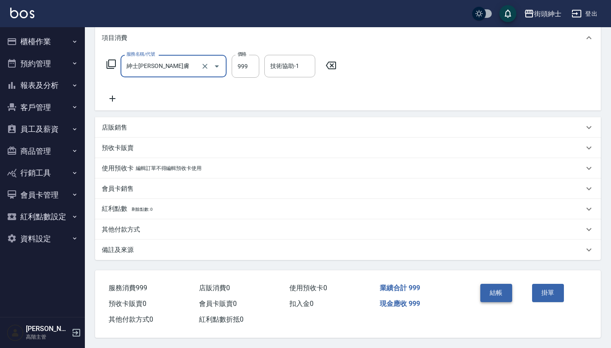
scroll to position [119, 0]
click at [493, 291] on button "結帳" at bounding box center [497, 293] width 32 height 18
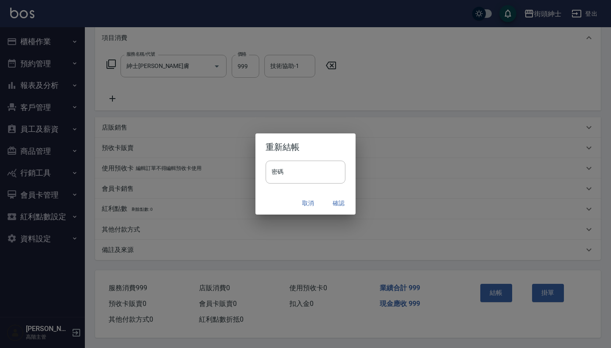
click at [337, 200] on button "確認" at bounding box center [338, 203] width 27 height 16
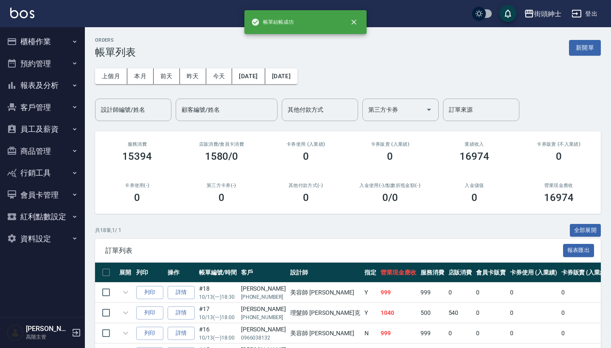
click at [62, 63] on button "預約管理" at bounding box center [42, 64] width 78 height 22
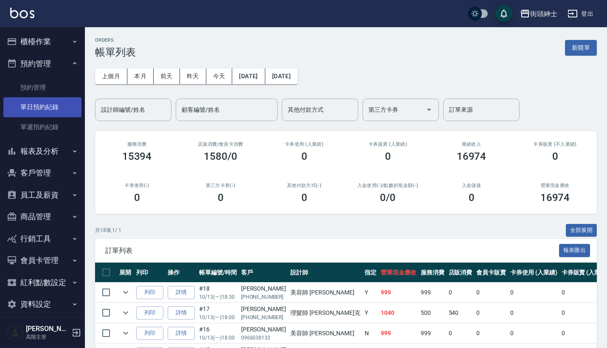
click at [61, 110] on link "單日預約紀錄" at bounding box center [42, 107] width 78 height 20
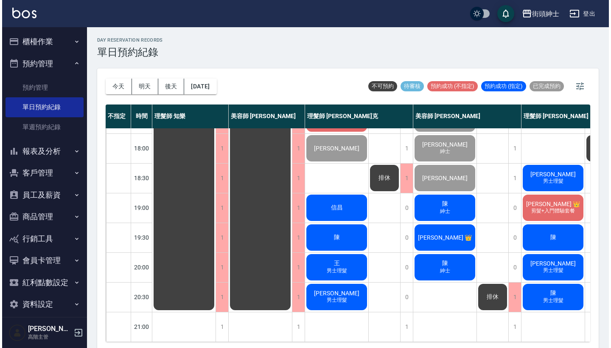
scroll to position [418, 0]
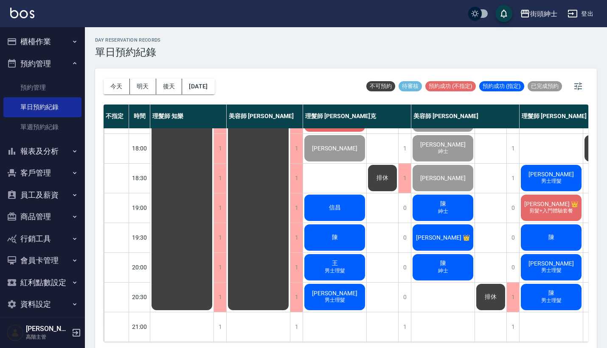
click at [489, 282] on div "排休" at bounding box center [490, 296] width 31 height 29
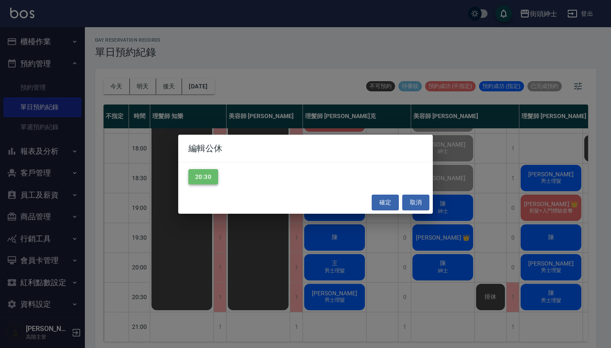
click at [198, 178] on button "20:30" at bounding box center [204, 177] width 30 height 16
click at [385, 204] on button "確定" at bounding box center [385, 202] width 27 height 16
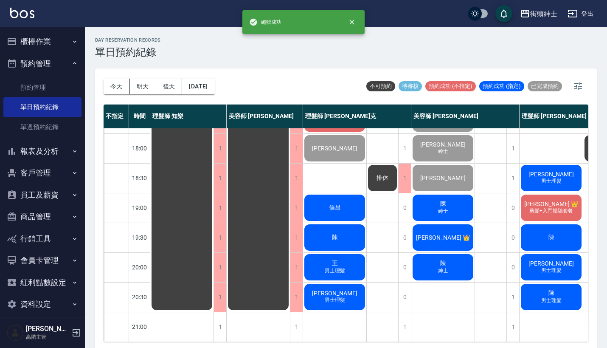
click at [439, 208] on span "紳士" at bounding box center [444, 211] width 14 height 7
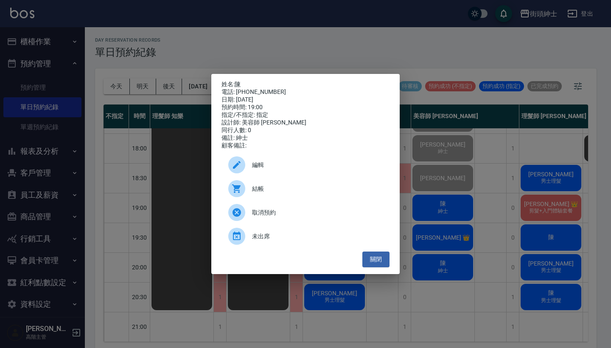
click at [287, 167] on span "編輯" at bounding box center [317, 165] width 131 height 9
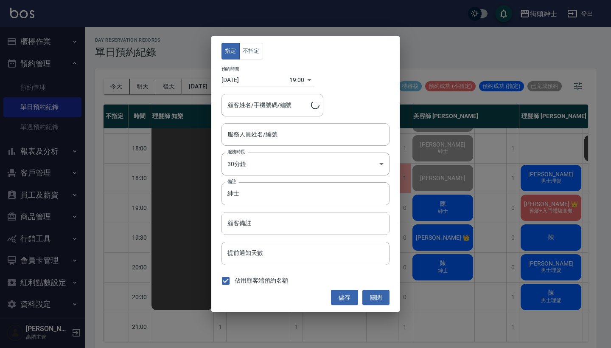
type input "美容師 [PERSON_NAME](無代號)"
type input "[PERSON_NAME]/0976826529"
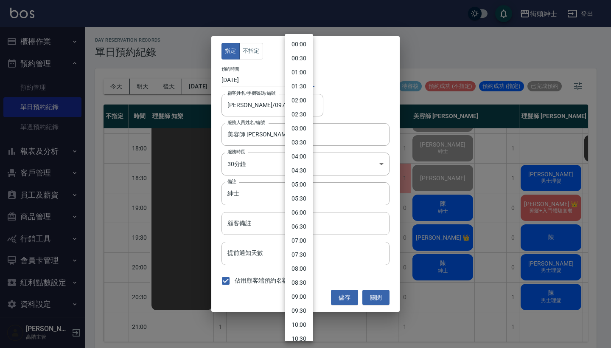
click at [298, 80] on body "街頭紳士 登出 櫃檯作業 打帳單 帳單列表 掛單列表 座位開單 營業儀表板 現金收支登錄 高階收支登錄 材料自購登錄 每日結帳 排班表 現場電腦打卡 掃碼打卡…" at bounding box center [305, 175] width 611 height 350
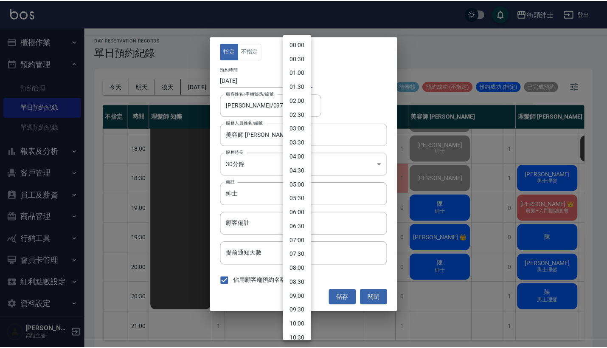
scroll to position [372, 0]
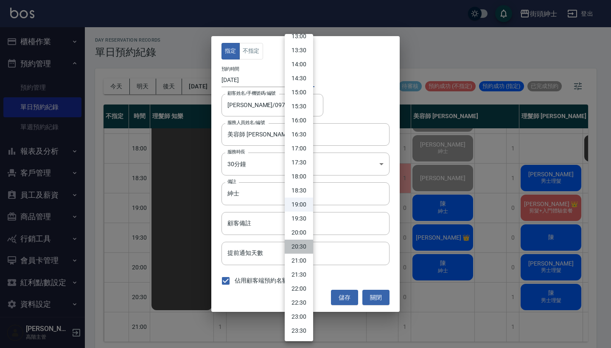
click at [302, 252] on li "20:30" at bounding box center [299, 246] width 28 height 14
type input "1760358600000"
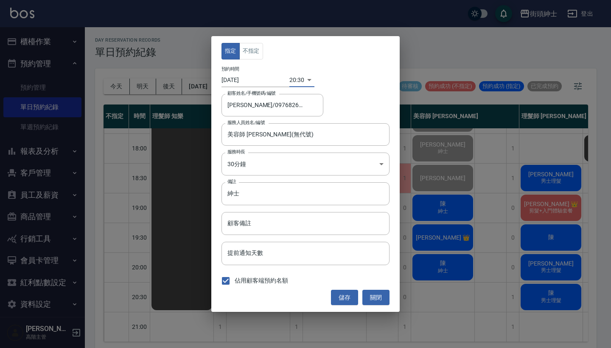
click at [350, 298] on button "儲存" at bounding box center [344, 298] width 27 height 16
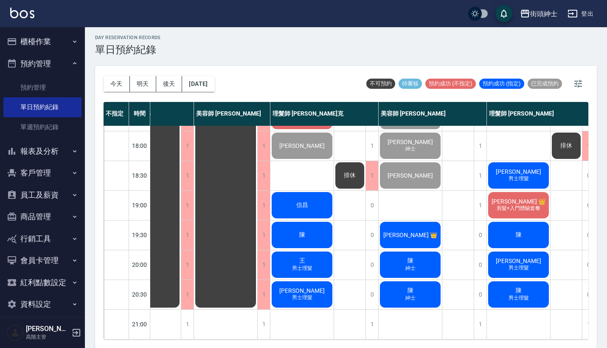
scroll to position [2, 0]
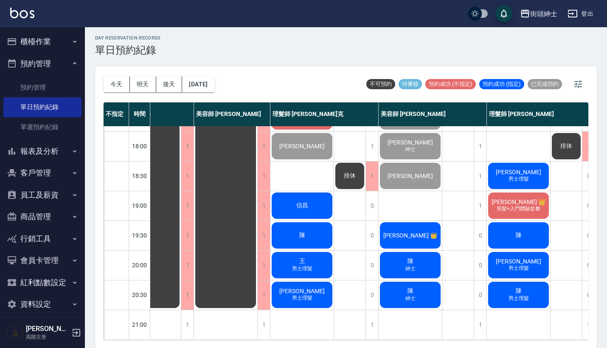
click at [313, 252] on div "王 男士理髮" at bounding box center [301, 265] width 63 height 29
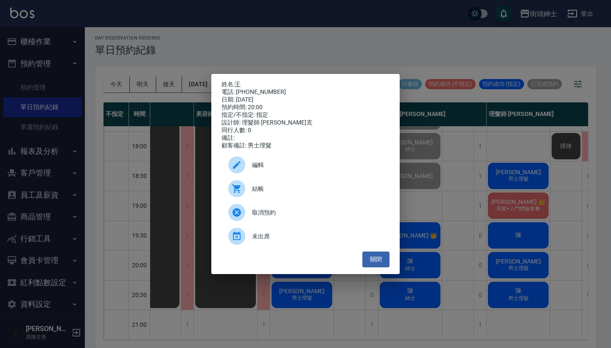
click at [455, 167] on div "姓名: 王 電話: [PHONE_NUMBER] 日期: [DATE] 預約時間: 20:00 指定/不指定: 指定 設計師: 理髮師 [PERSON_NAM…" at bounding box center [305, 174] width 611 height 348
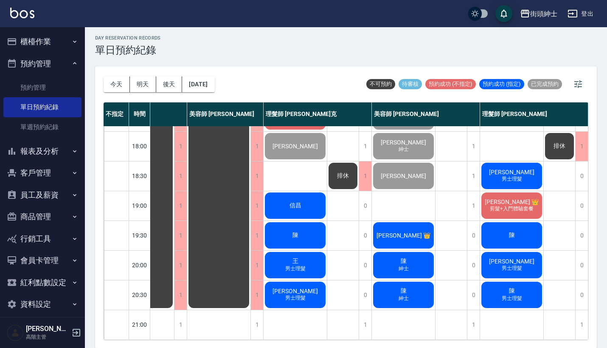
scroll to position [414, 44]
click at [144, 83] on button "明天" at bounding box center [143, 84] width 26 height 16
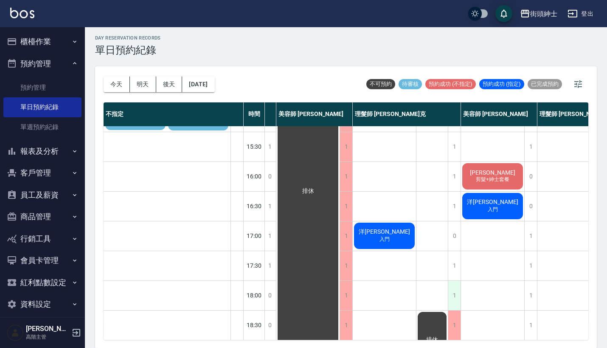
scroll to position [262, 97]
click at [456, 262] on div "1" at bounding box center [454, 265] width 13 height 29
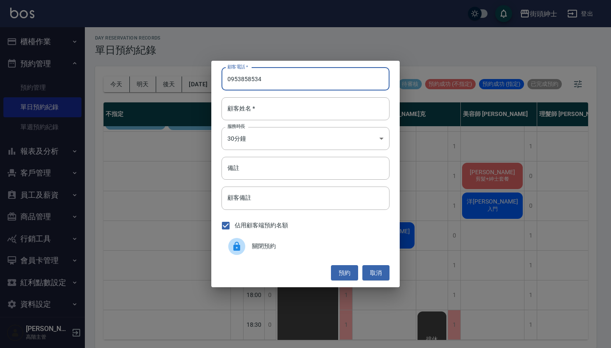
type input "0953858534"
click at [288, 122] on div "顧客電話   * [PHONE_NUMBER] 顧客電話   * 顧客姓名   * 顧客姓名   * 服務時長 30分鐘 1 服務時長 備註 備註 顧客備註 …" at bounding box center [305, 174] width 189 height 226
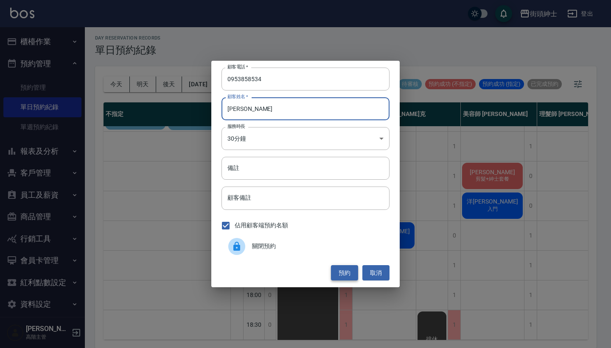
type input "[PERSON_NAME]"
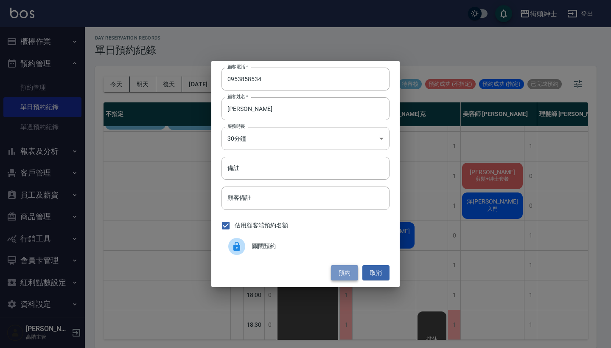
click at [339, 269] on button "預約" at bounding box center [344, 273] width 27 height 16
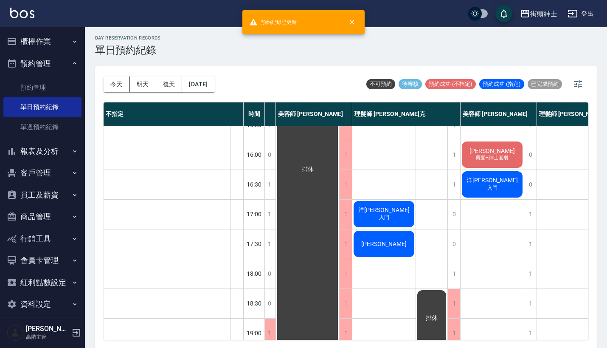
scroll to position [305, 97]
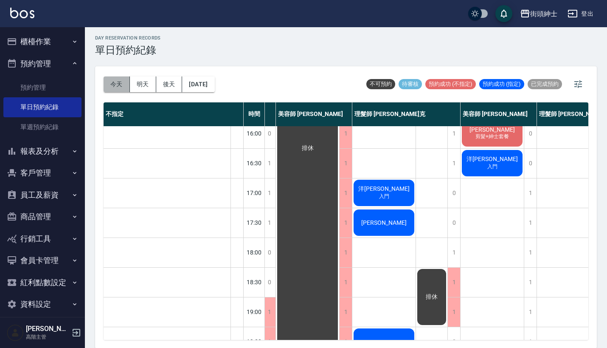
click at [119, 88] on button "今天" at bounding box center [117, 84] width 26 height 16
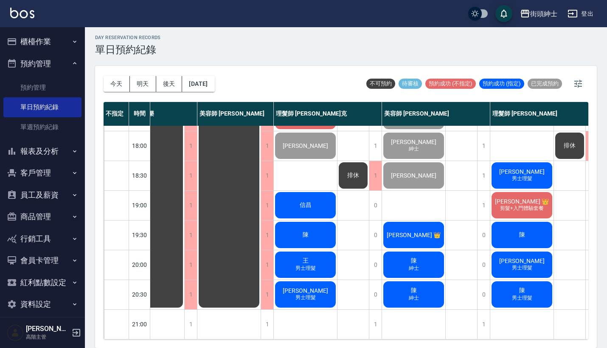
scroll to position [2, 0]
